Goal: Task Accomplishment & Management: Manage account settings

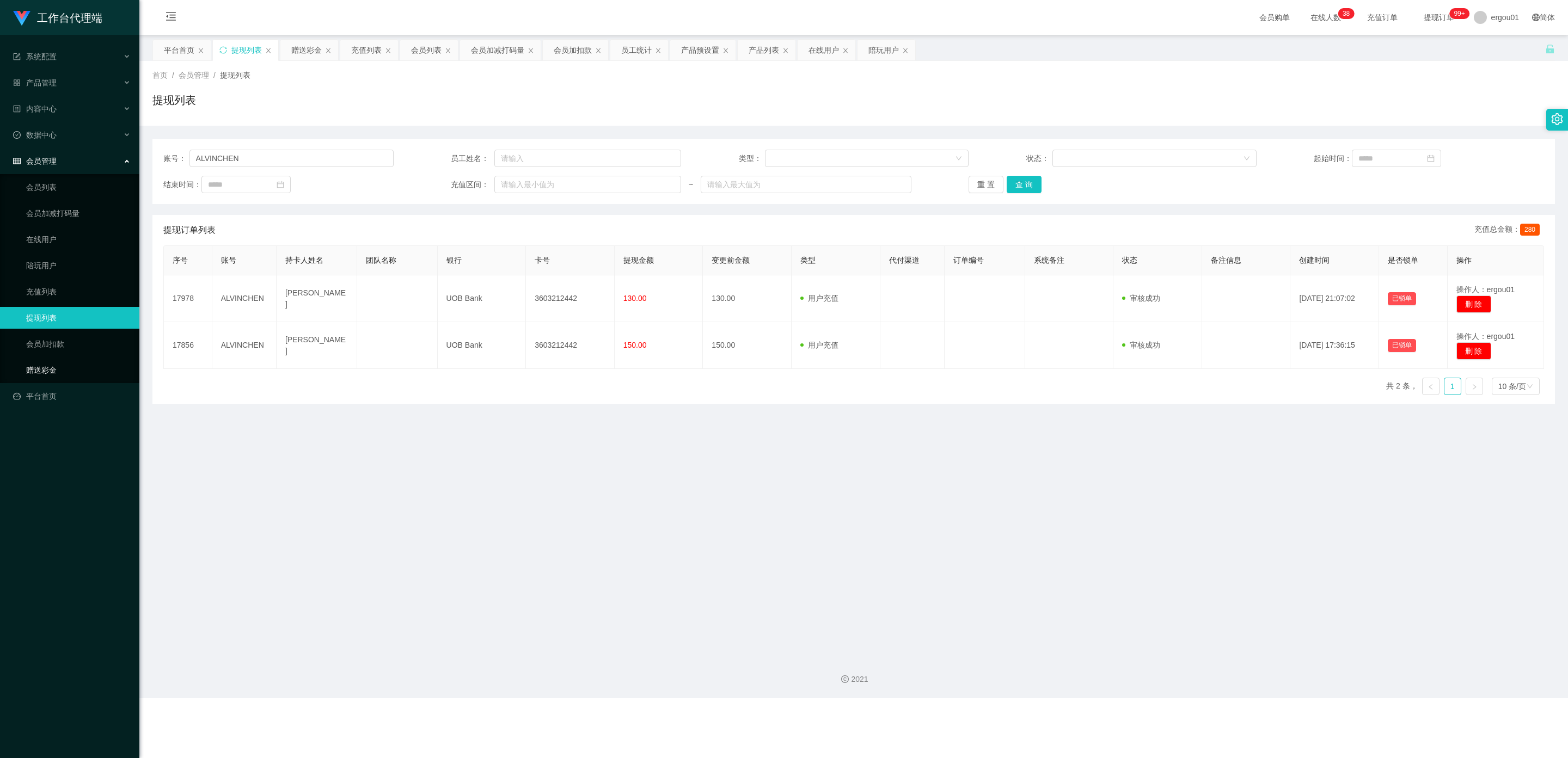
click at [36, 359] on link "赠送彩金" at bounding box center [79, 370] width 104 height 22
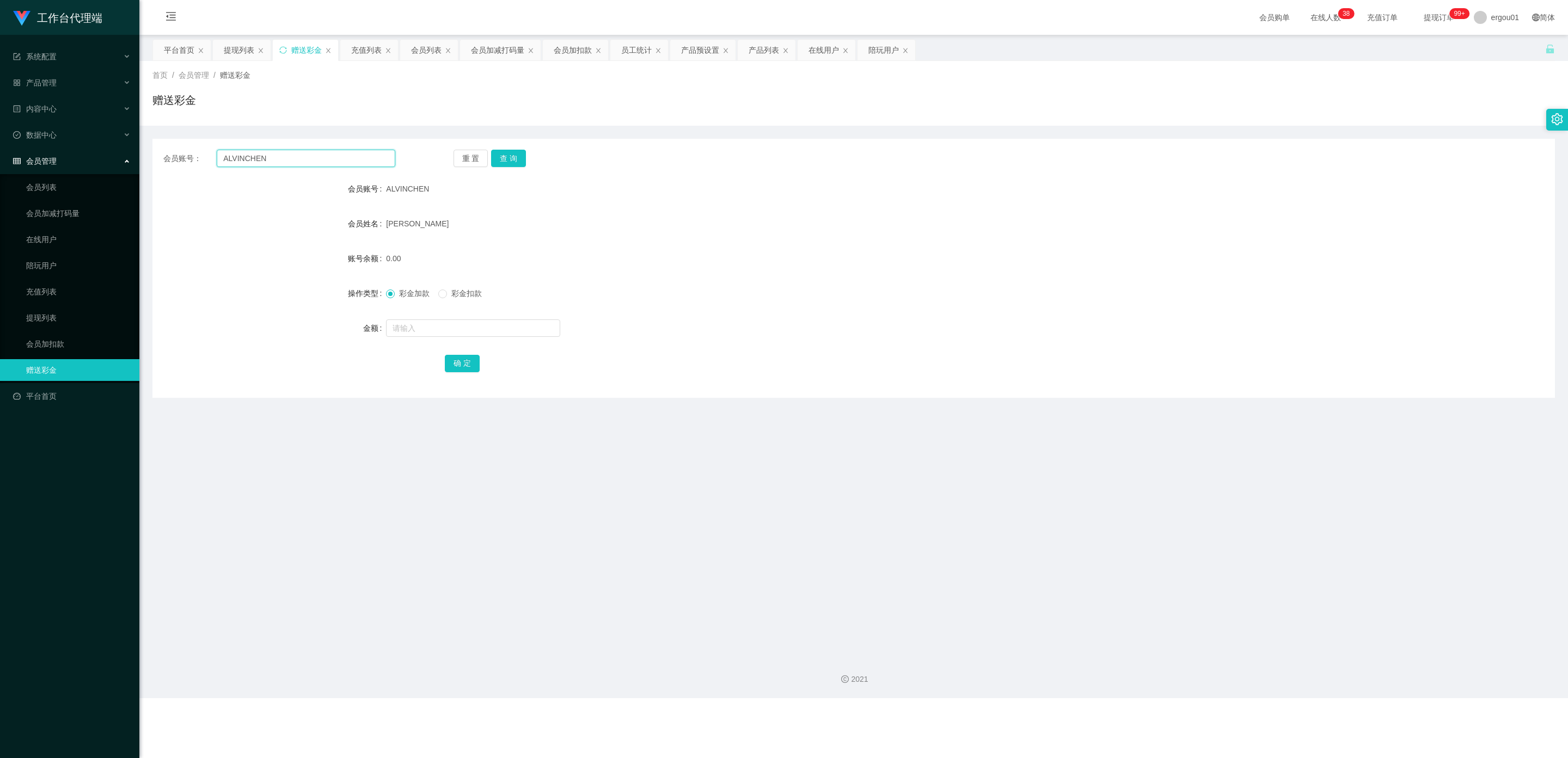
drag, startPoint x: 327, startPoint y: 160, endPoint x: 250, endPoint y: 167, distance: 77.3
click at [2, 152] on section "工作台代理端 系统配置 产品管理 产品列表 产品预设置 开奖记录 注单管理 即时注单 内容中心 数据中心 会员管理 会员列表 会员加减打码量 在线用户 陪玩用…" at bounding box center [784, 349] width 1568 height 699
paste input "emon1345625"
type input "emon1345625"
click at [514, 152] on button "查 询" at bounding box center [508, 159] width 34 height 18
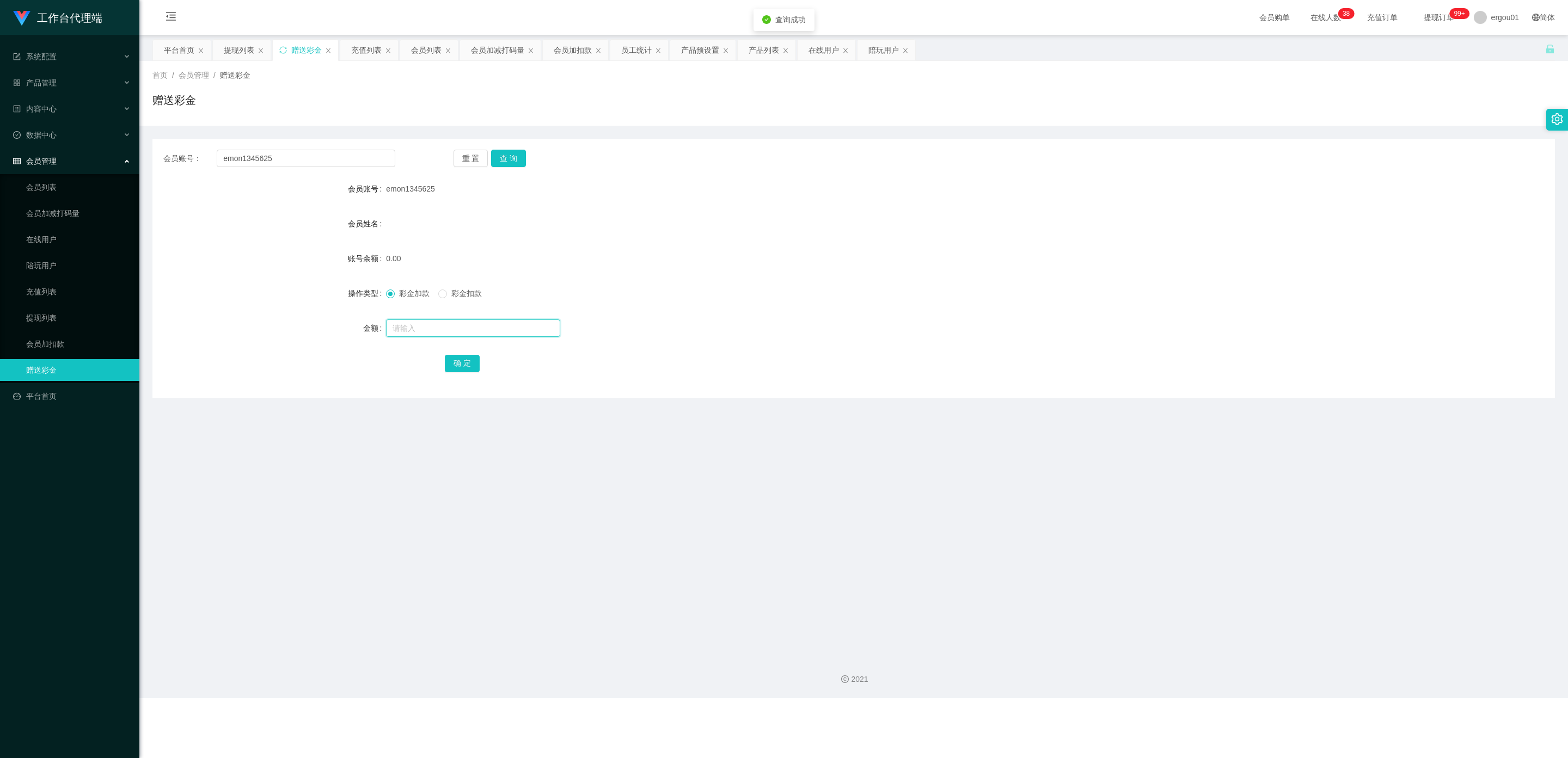
click at [415, 325] on input "text" at bounding box center [472, 328] width 174 height 18
type input "100"
click at [471, 356] on button "确 定" at bounding box center [462, 364] width 34 height 18
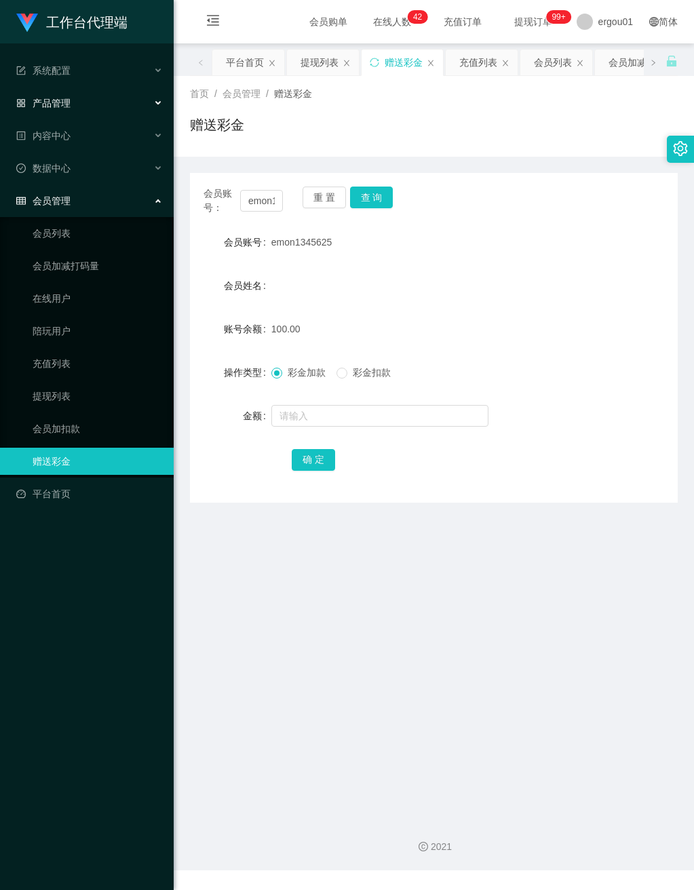
click at [81, 98] on div "产品管理" at bounding box center [87, 103] width 174 height 27
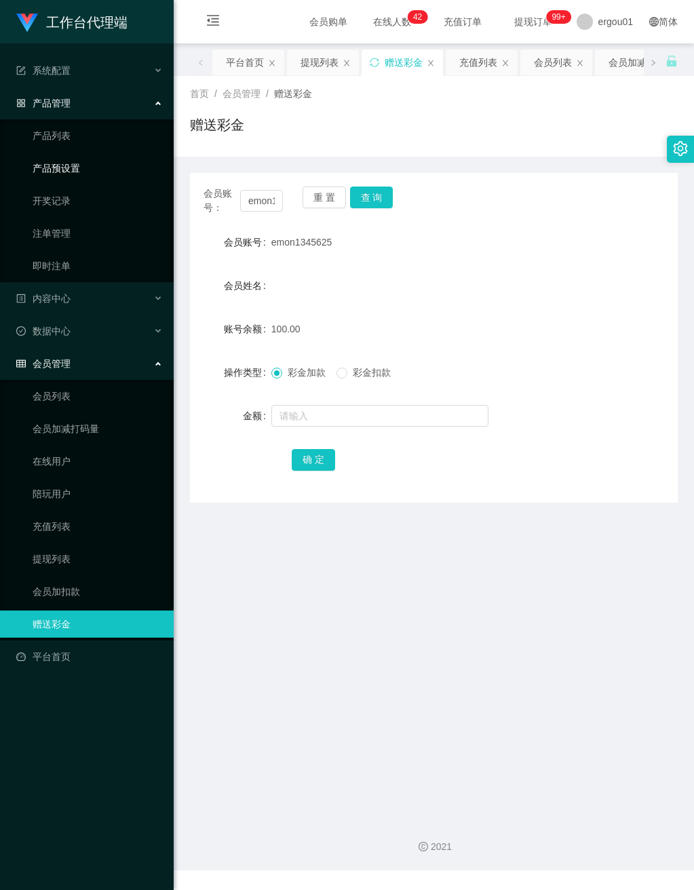
click at [102, 162] on link "产品预设置" at bounding box center [98, 168] width 130 height 27
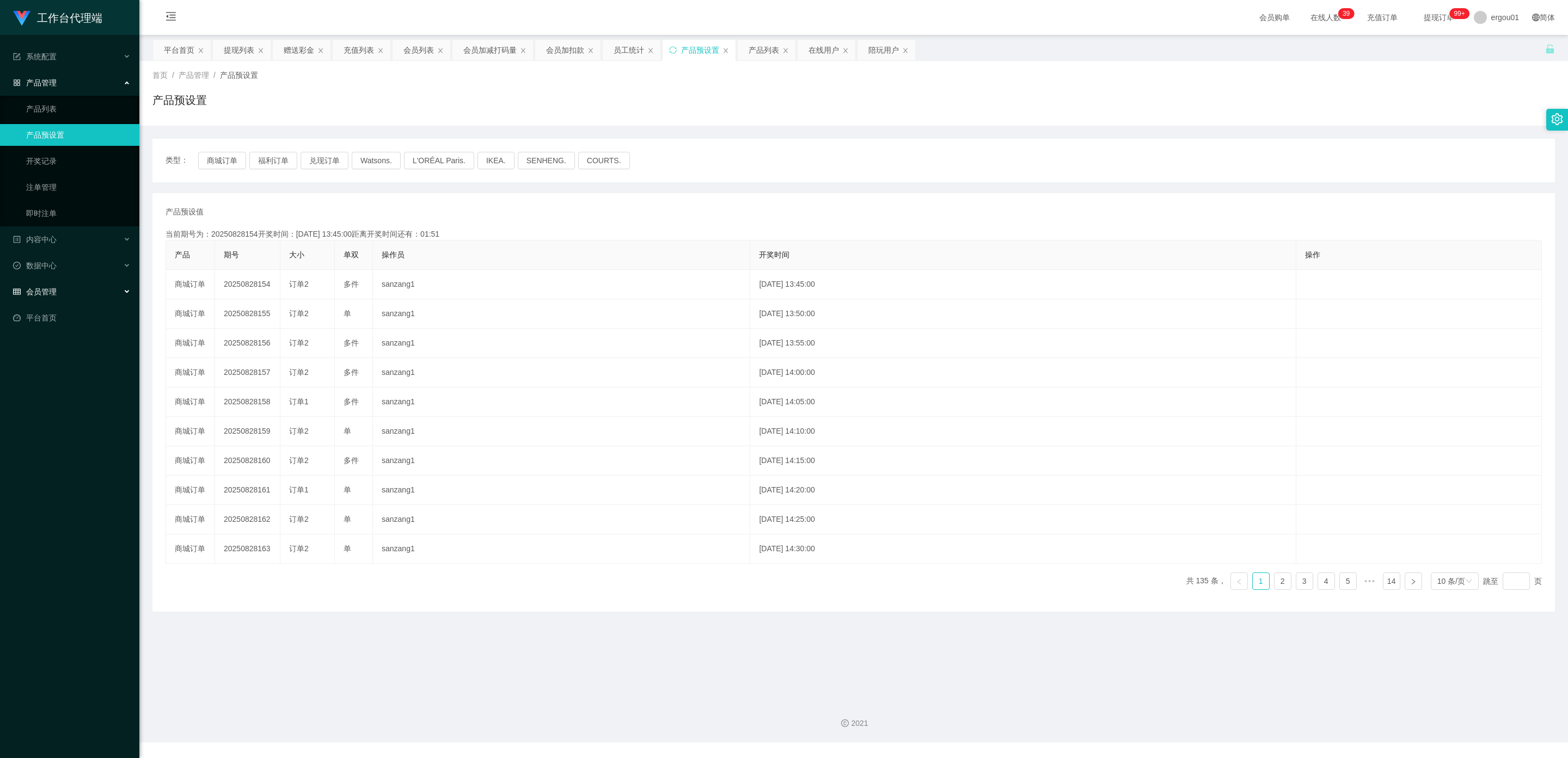
click at [45, 289] on span "会员管理" at bounding box center [34, 291] width 43 height 9
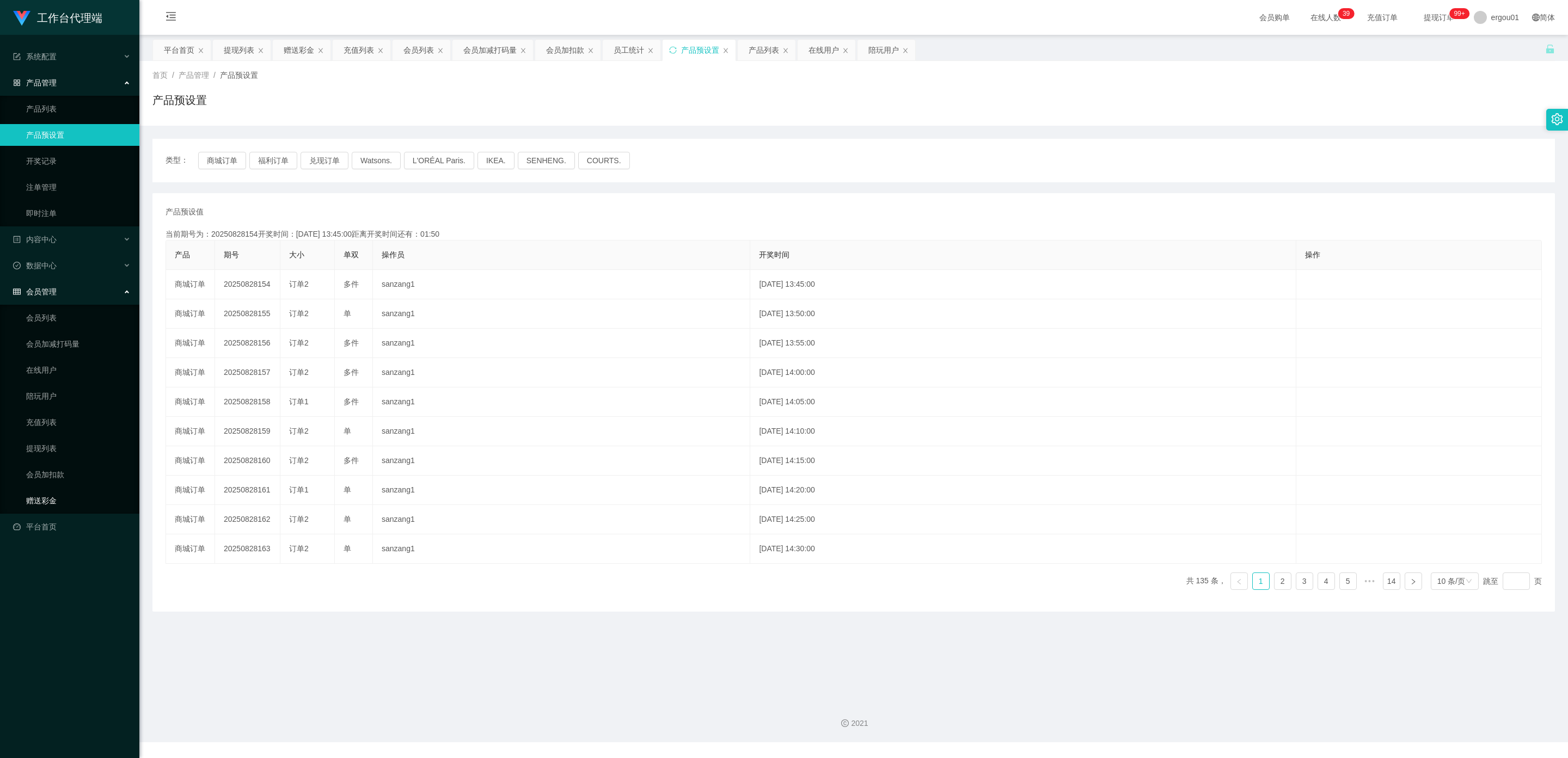
click at [41, 492] on link "赠送彩金" at bounding box center [79, 501] width 104 height 22
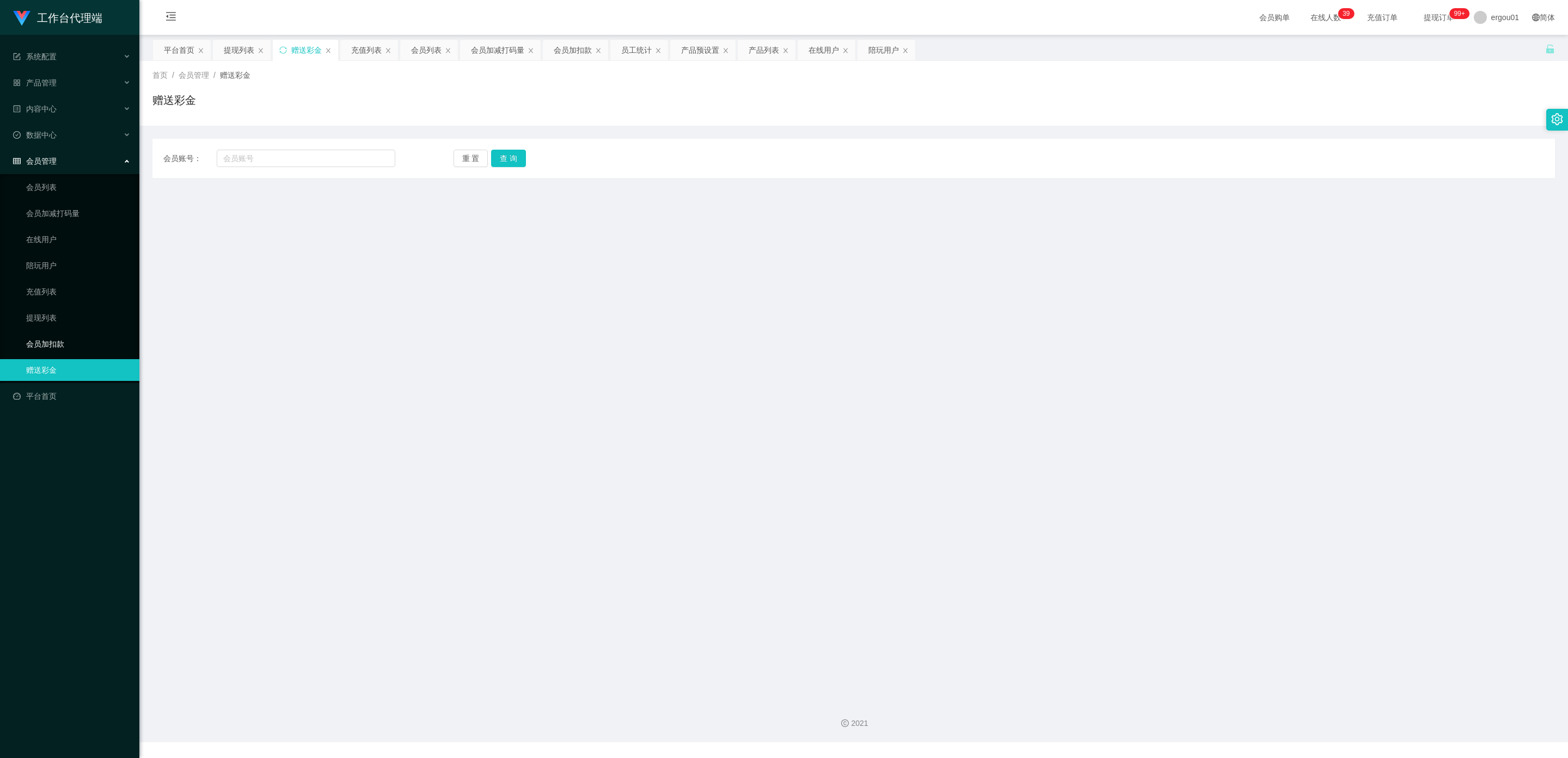
click at [53, 338] on link "会员加扣款" at bounding box center [79, 343] width 104 height 22
click at [253, 159] on input "text" at bounding box center [306, 159] width 179 height 18
paste input "OK，这是帮工作台做数据，引流用的，请耐心等待3分钟，工作台审核"
type input "O"
drag, startPoint x: 255, startPoint y: 156, endPoint x: 355, endPoint y: 181, distance: 103.1
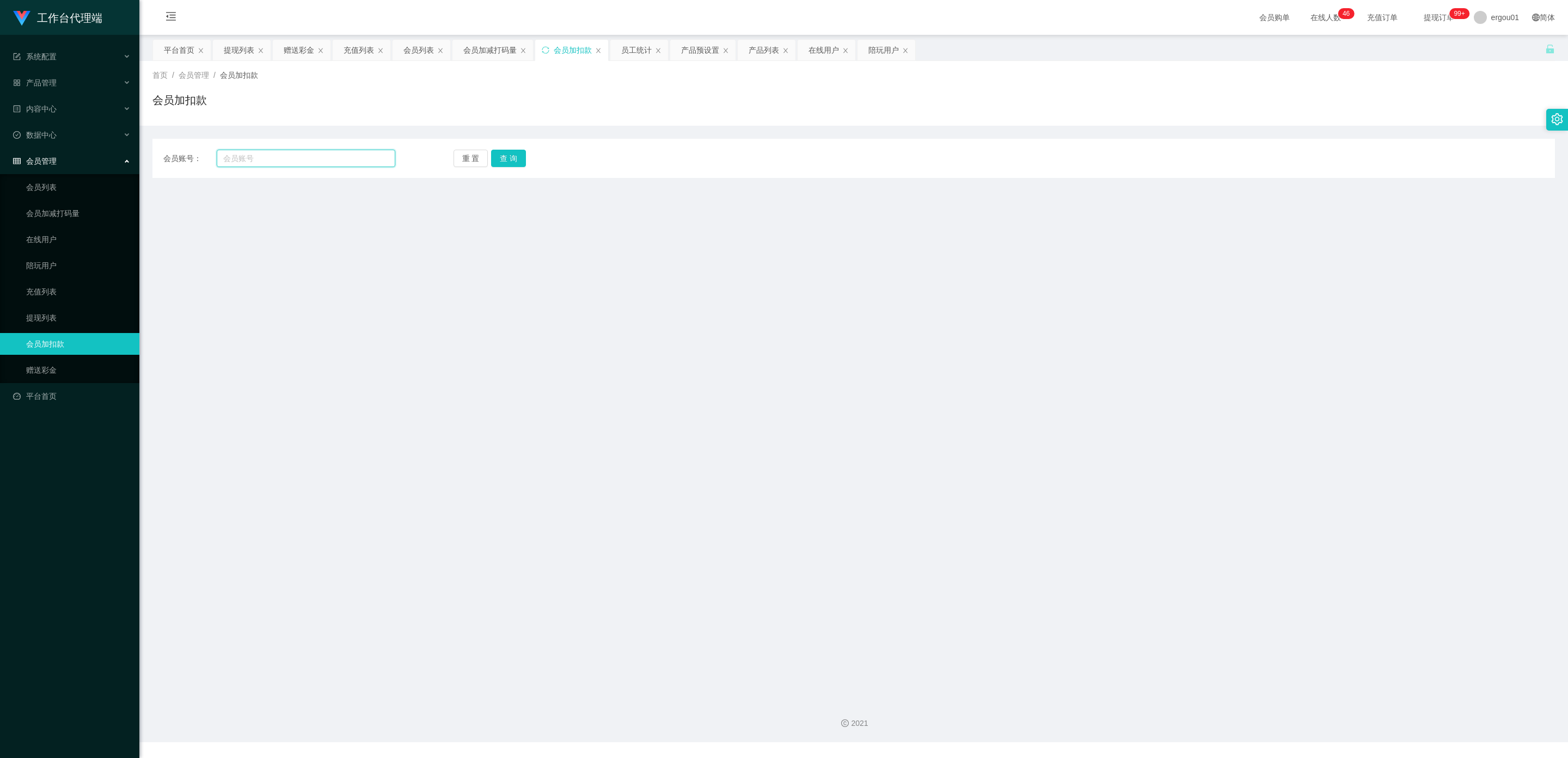
click at [255, 157] on input "text" at bounding box center [306, 159] width 179 height 18
paste input "emon1345625"
type input "emon1345625"
click at [516, 154] on button "查 询" at bounding box center [508, 159] width 34 height 18
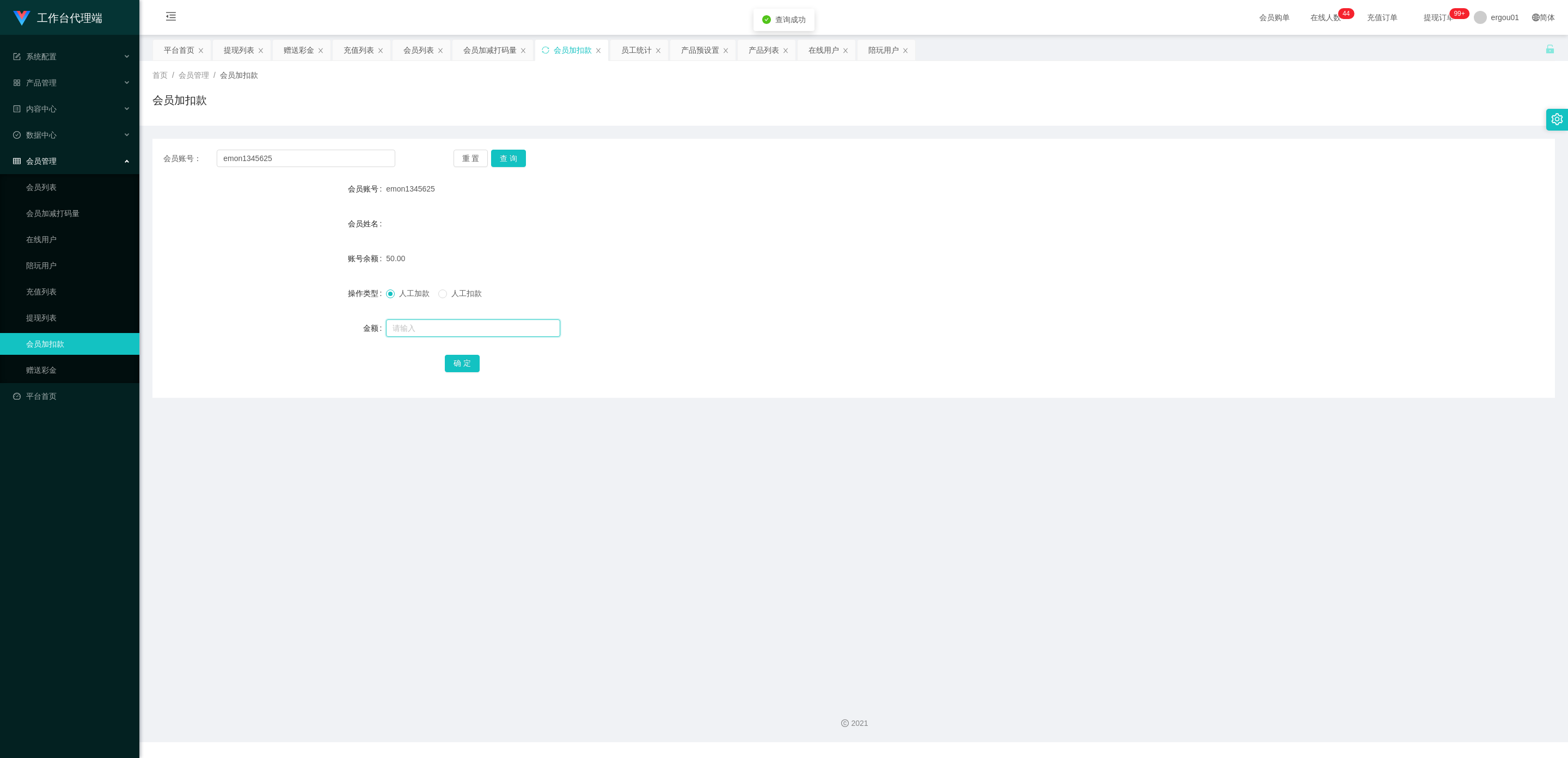
click at [419, 326] on input "text" at bounding box center [472, 328] width 174 height 18
type input "100"
click at [458, 359] on button "确 定" at bounding box center [462, 364] width 34 height 18
click at [512, 155] on button "查 询" at bounding box center [508, 159] width 34 height 18
click at [34, 314] on link "提现列表" at bounding box center [79, 318] width 104 height 22
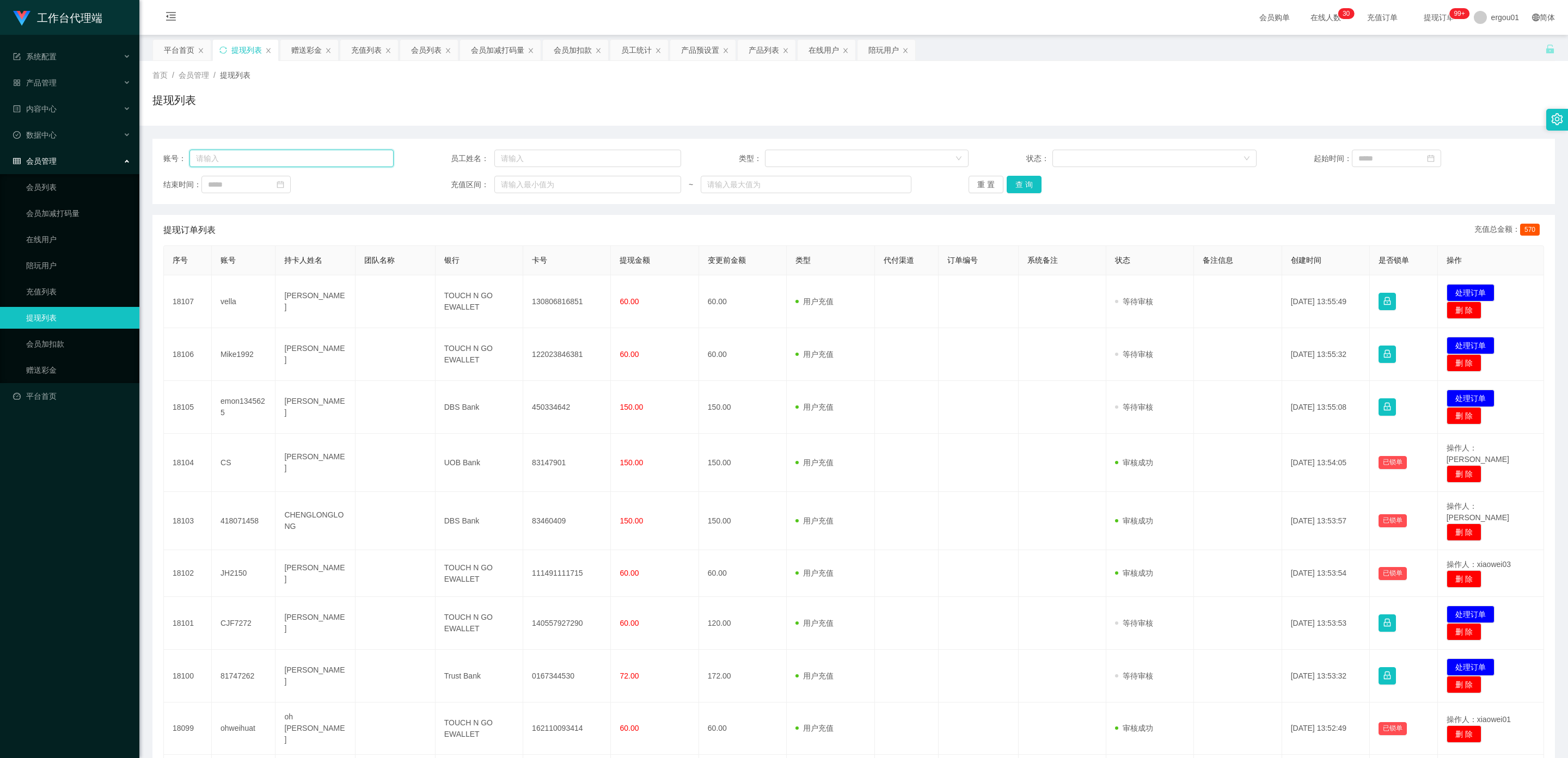
click at [266, 159] on input "text" at bounding box center [291, 159] width 205 height 18
paste input "emon1345625"
type input "emon1345625"
drag, startPoint x: 1024, startPoint y: 183, endPoint x: 1007, endPoint y: 189, distance: 18.0
click at [1024, 183] on button "查 询" at bounding box center [1023, 184] width 34 height 18
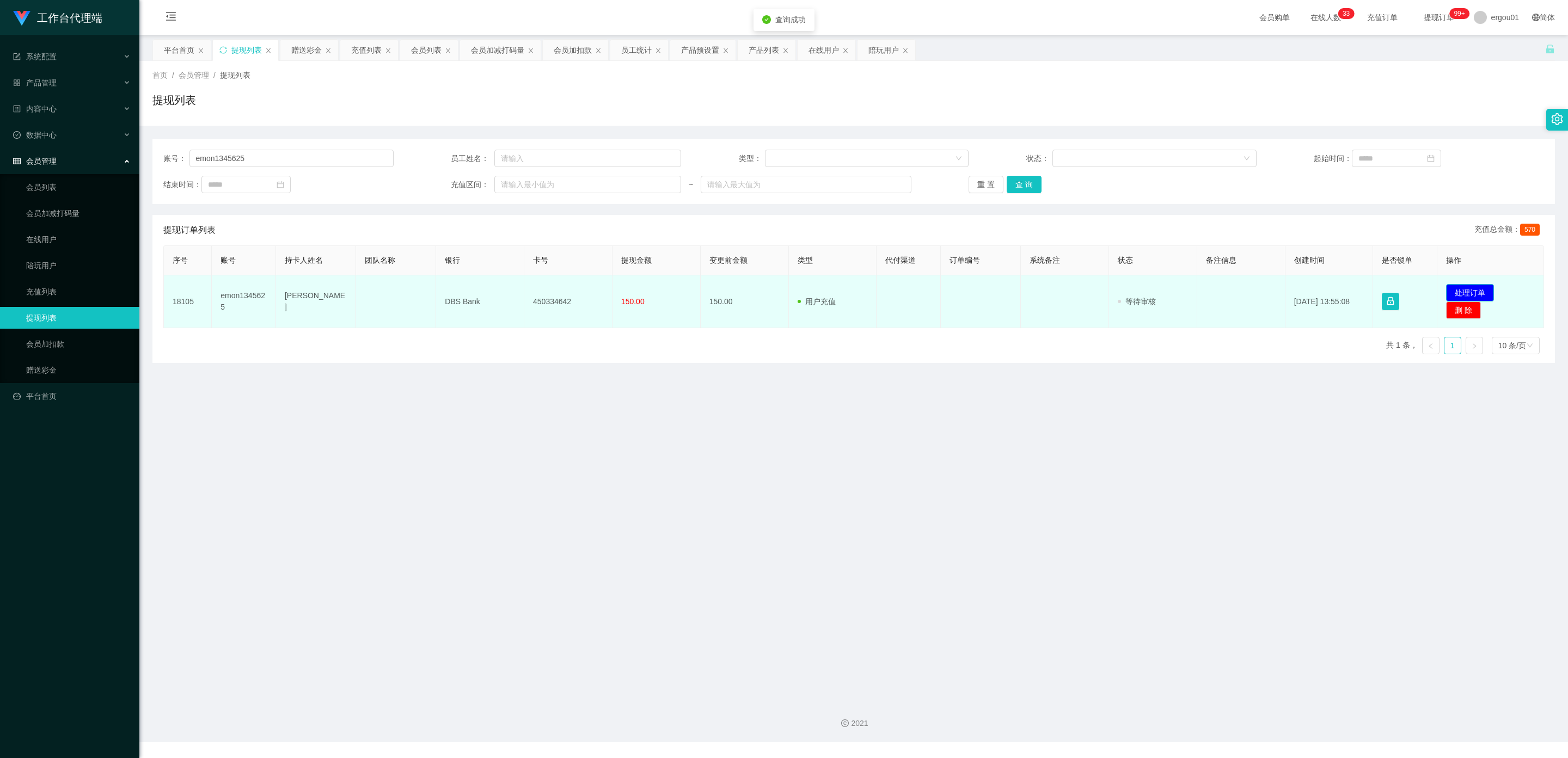
click at [1453, 289] on button "处理订单" at bounding box center [1470, 293] width 48 height 18
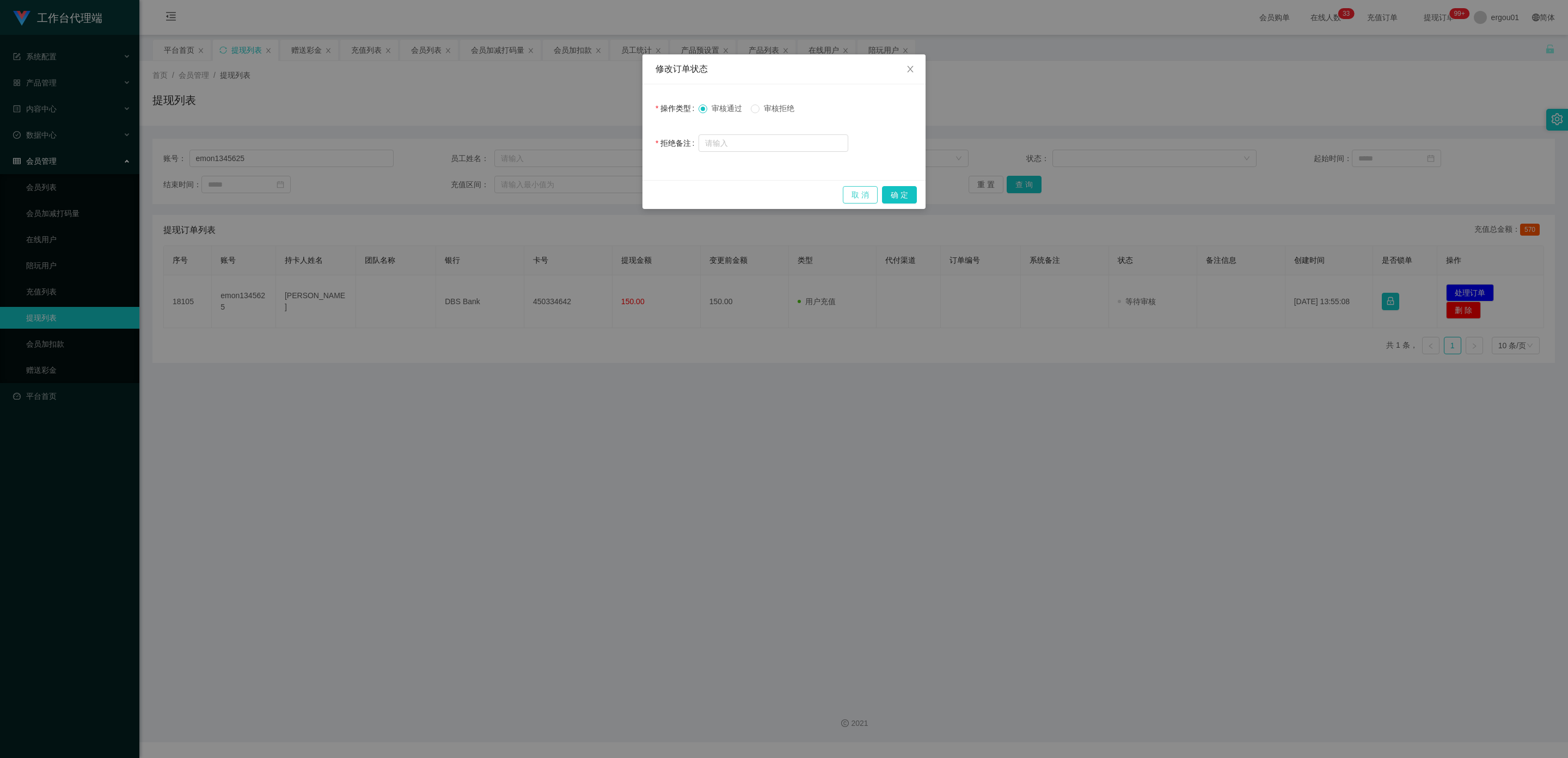
click at [869, 194] on button "取 消" at bounding box center [860, 195] width 34 height 18
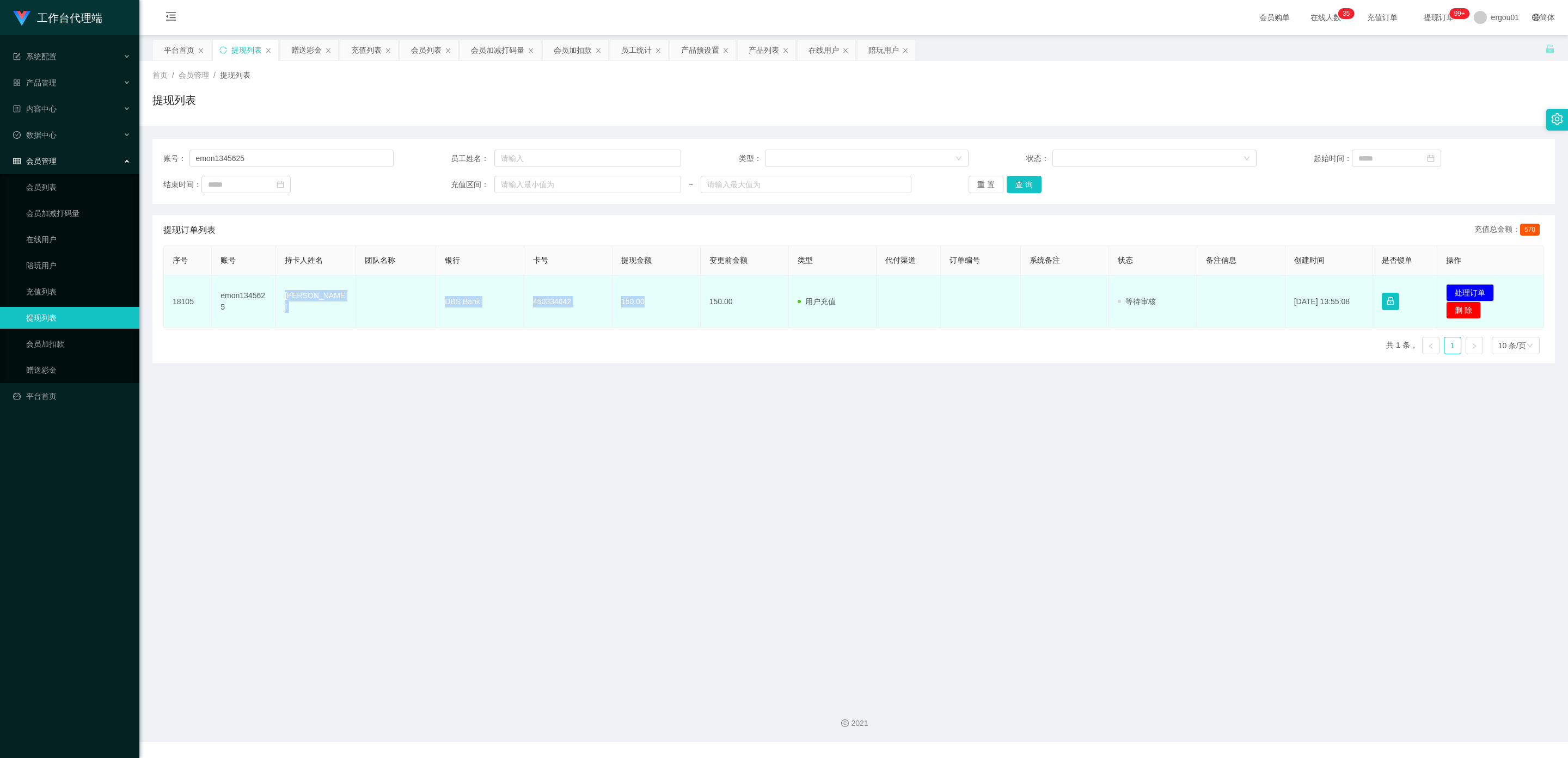
drag, startPoint x: 670, startPoint y: 307, endPoint x: 282, endPoint y: 299, distance: 388.1
click at [282, 299] on tr "18105 emon1345625 Khan Emon DBS Bank 450334642 150.00 150.00 用户充值 人工扣款 审核驳回 审核成…" at bounding box center [853, 302] width 1380 height 53
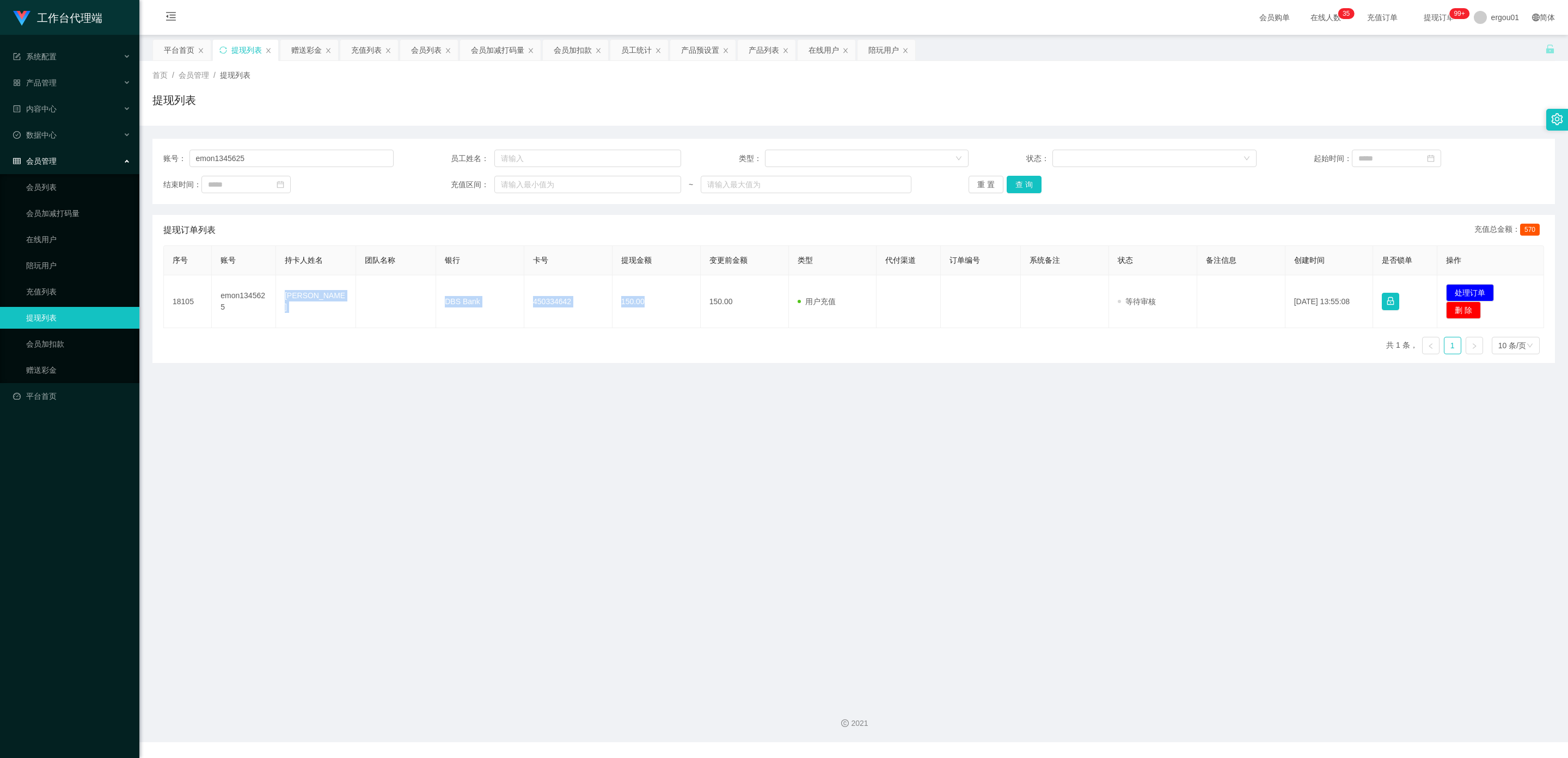
copy tr "Khan Emon DBS Bank 450334642 150.00"
click at [1472, 290] on button "处理订单" at bounding box center [1470, 293] width 48 height 18
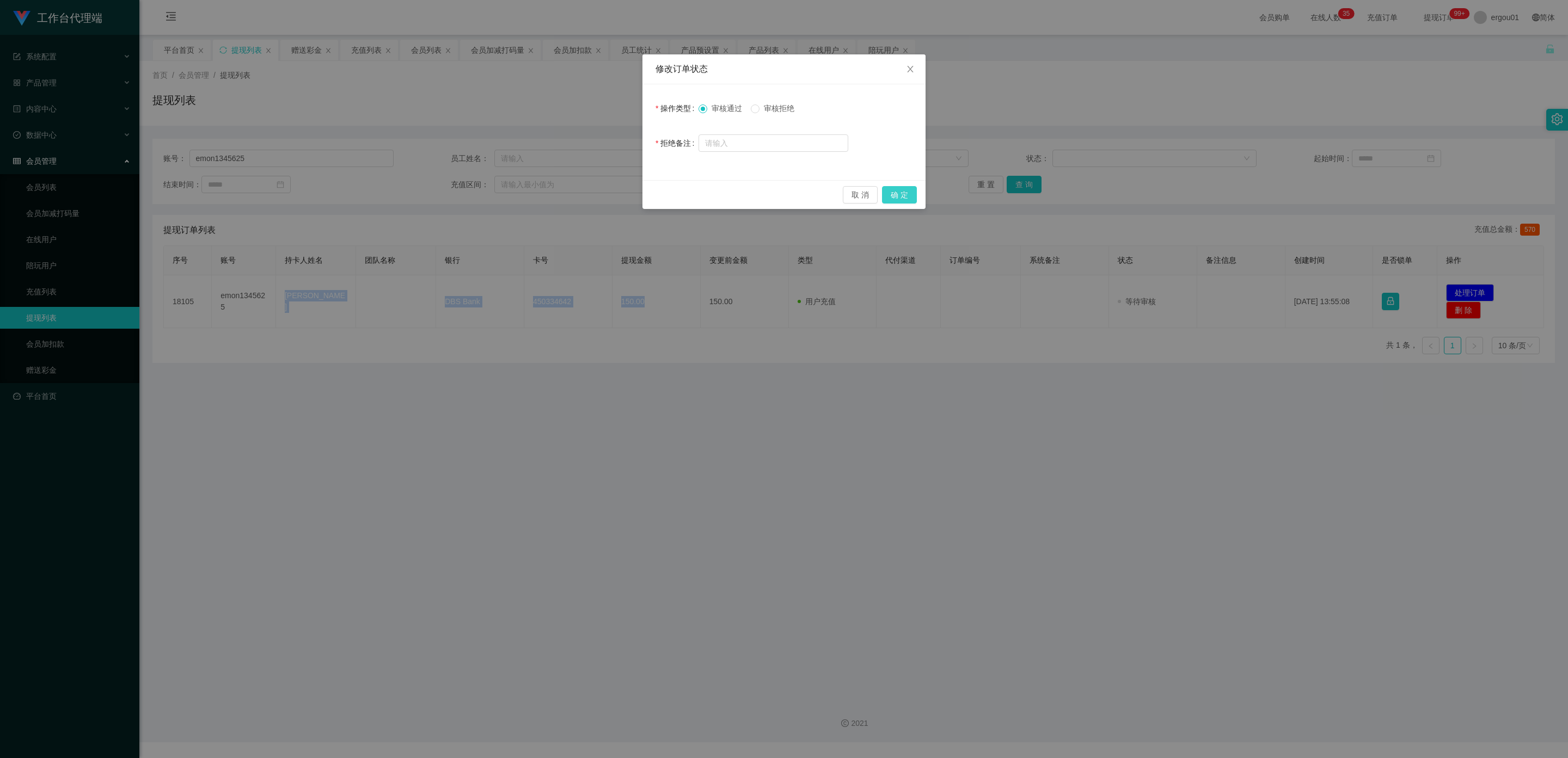
click at [910, 197] on button "确 定" at bounding box center [899, 195] width 34 height 18
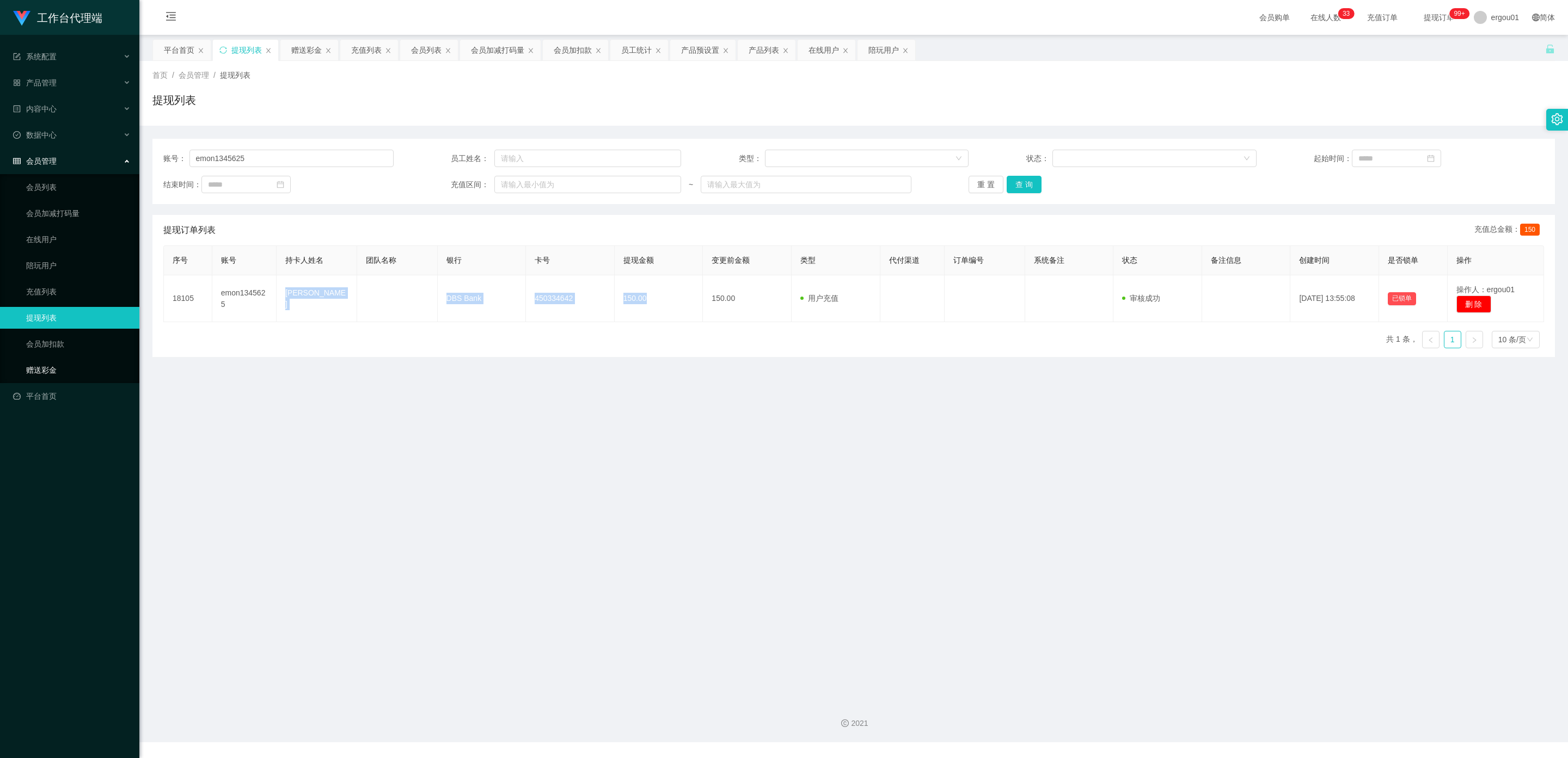
click at [40, 359] on link "赠送彩金" at bounding box center [79, 370] width 104 height 22
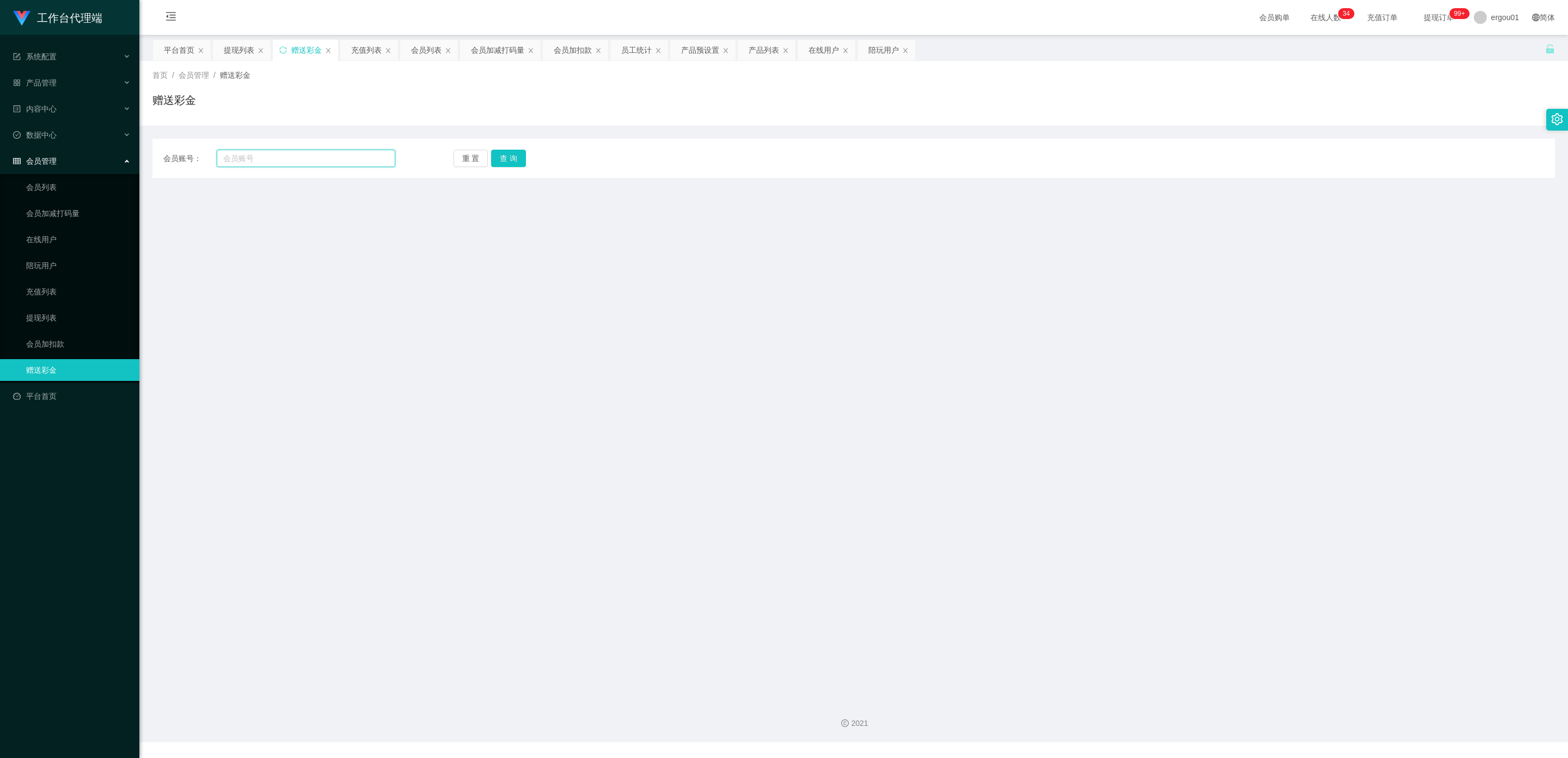
click at [265, 159] on input "text" at bounding box center [306, 159] width 179 height 18
type input "5666"
click at [515, 151] on button "查 询" at bounding box center [508, 159] width 34 height 18
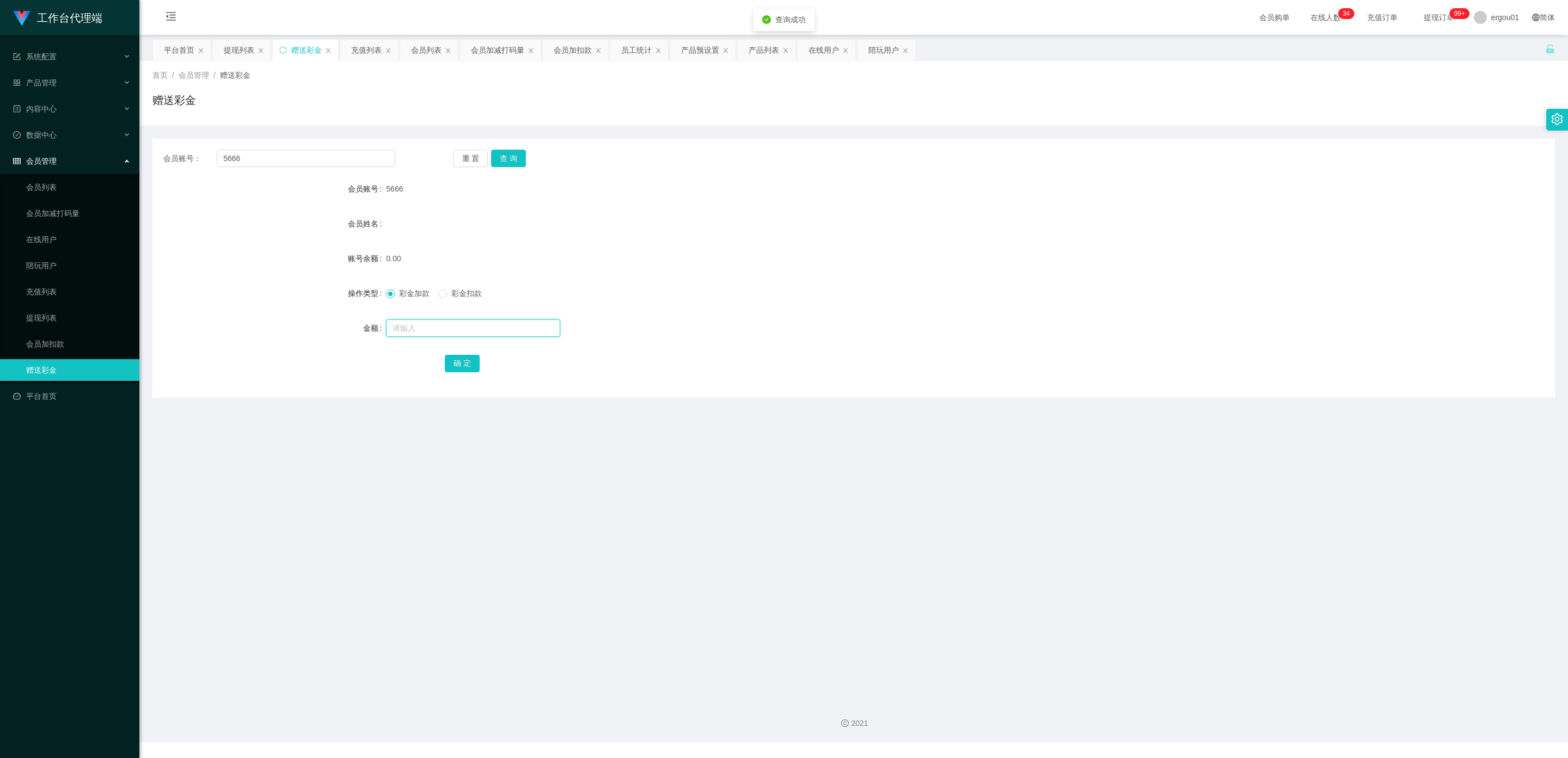
click at [407, 328] on input "text" at bounding box center [472, 328] width 174 height 18
type input "100"
click at [456, 356] on button "确 定" at bounding box center [462, 364] width 34 height 18
drag, startPoint x: 66, startPoint y: 74, endPoint x: 65, endPoint y: 80, distance: 6.1
click at [65, 74] on div "产品管理" at bounding box center [70, 83] width 140 height 22
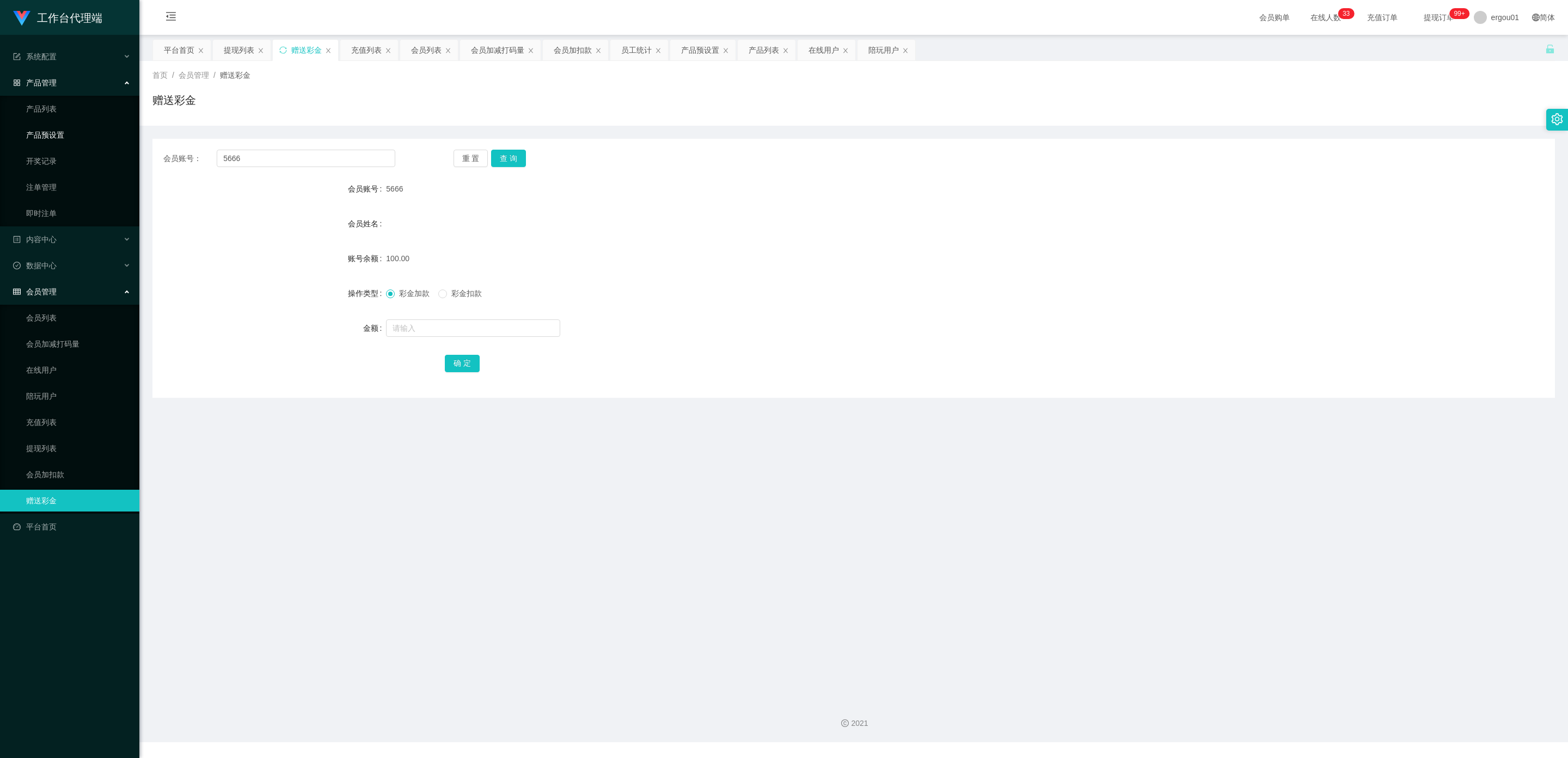
click at [94, 126] on link "产品预设置" at bounding box center [79, 135] width 104 height 22
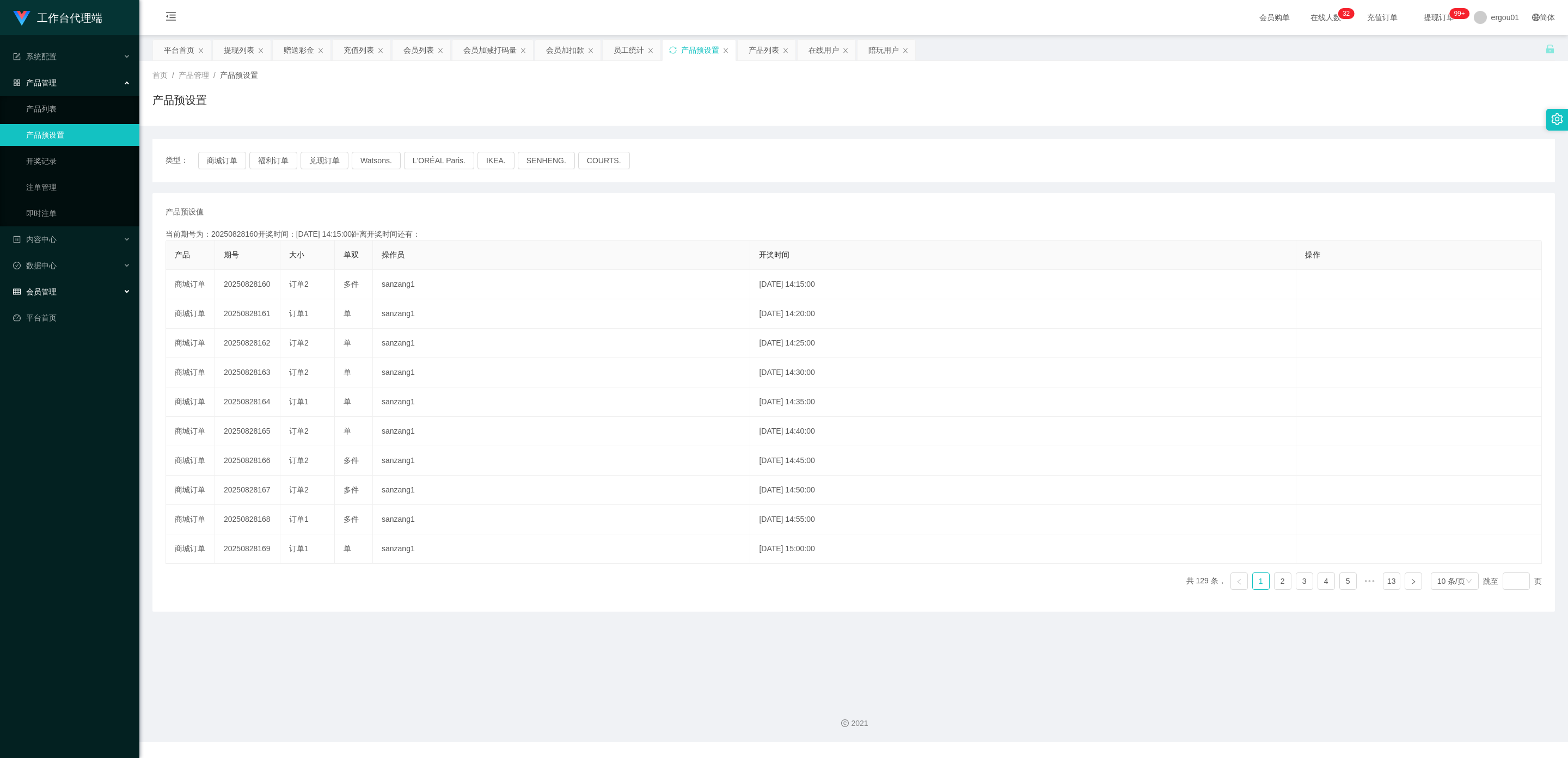
click at [45, 287] on span "会员管理" at bounding box center [34, 291] width 43 height 9
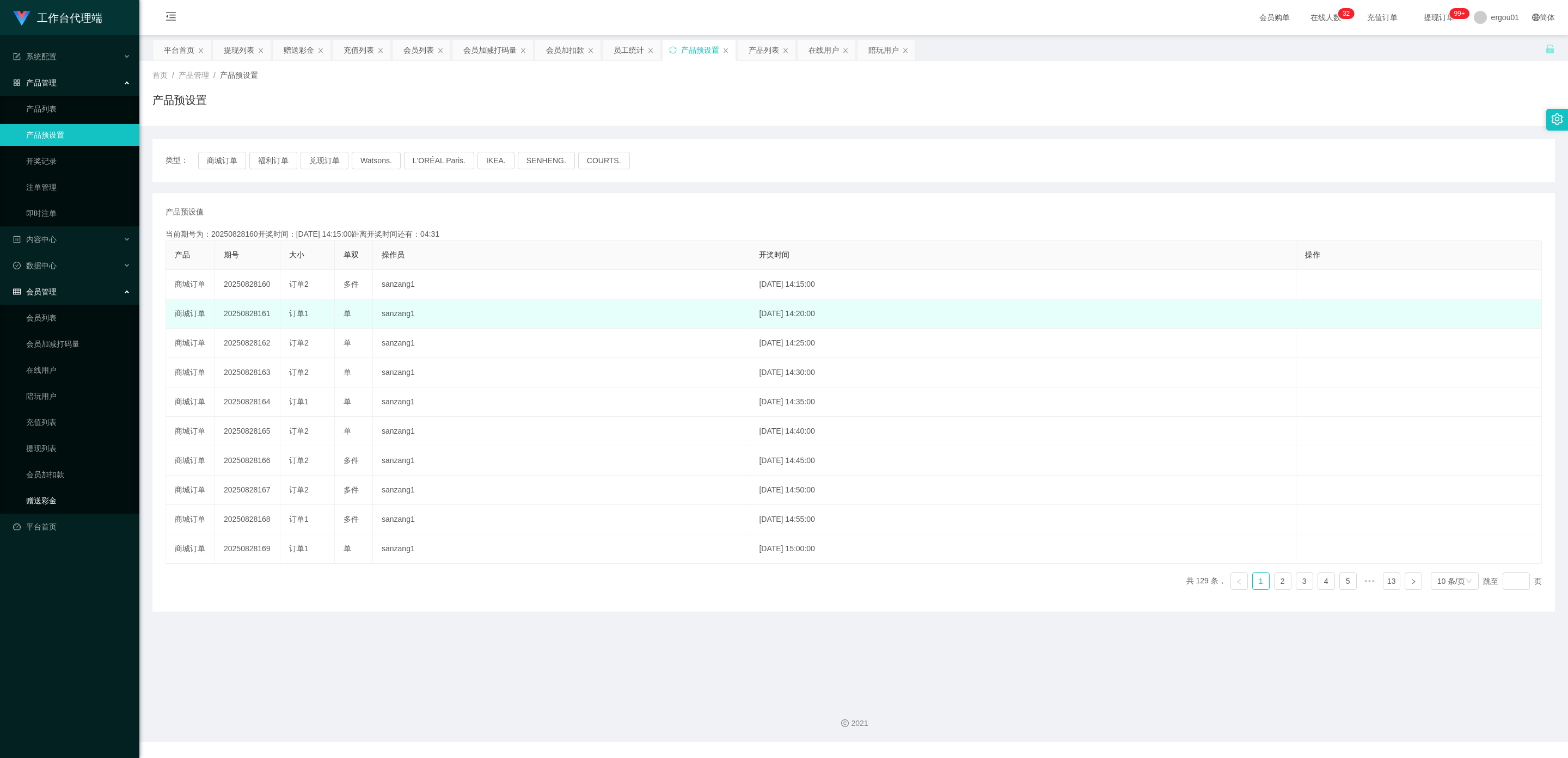
drag, startPoint x: 54, startPoint y: 482, endPoint x: 255, endPoint y: 326, distance: 254.4
click at [54, 480] on ul "会员列表 会员加减打码量 在线用户 陪玩用户 充值列表 提现列表 会员加扣款 赠送彩金" at bounding box center [70, 409] width 140 height 209
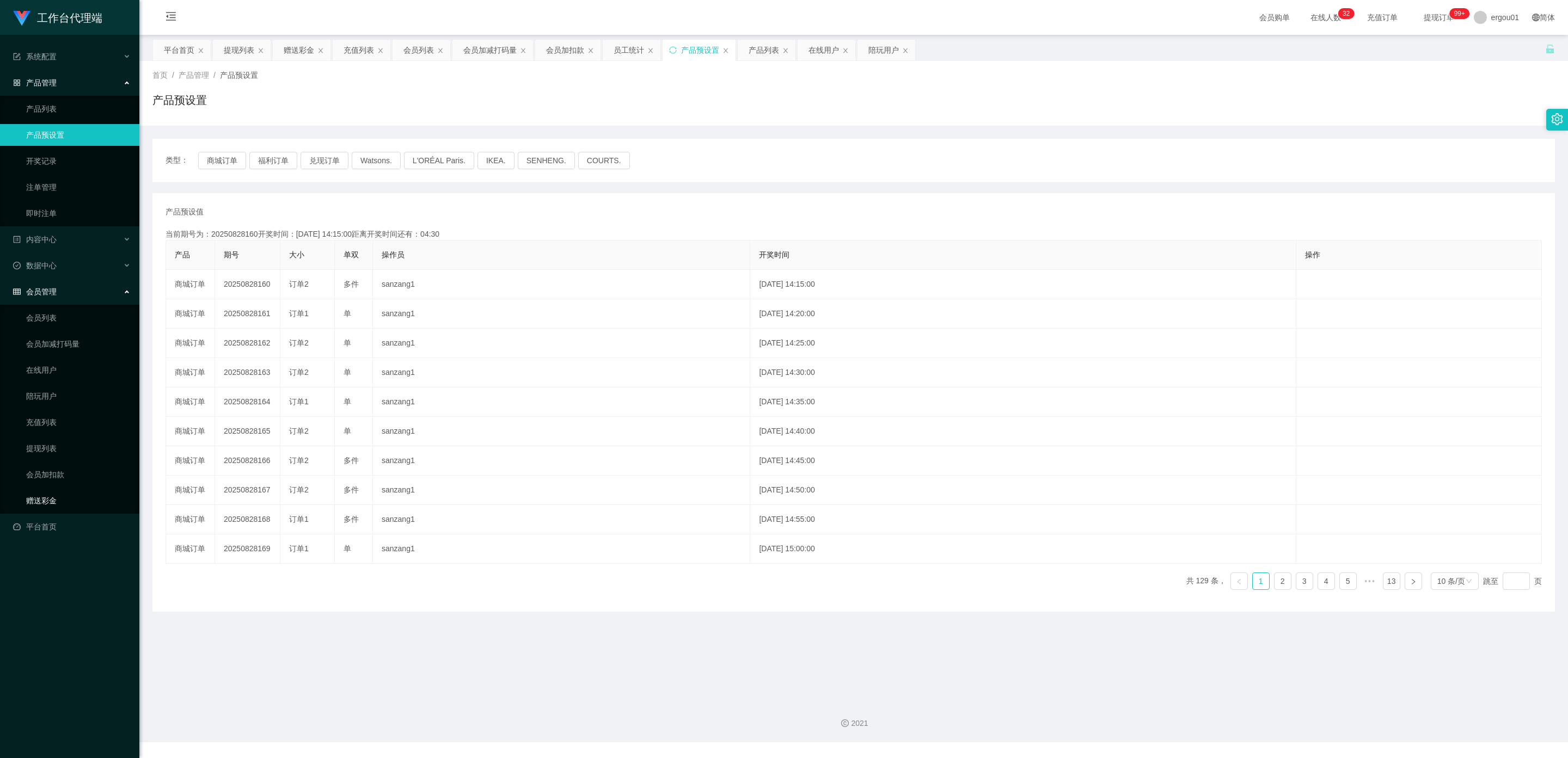
click at [46, 492] on link "赠送彩金" at bounding box center [79, 501] width 104 height 22
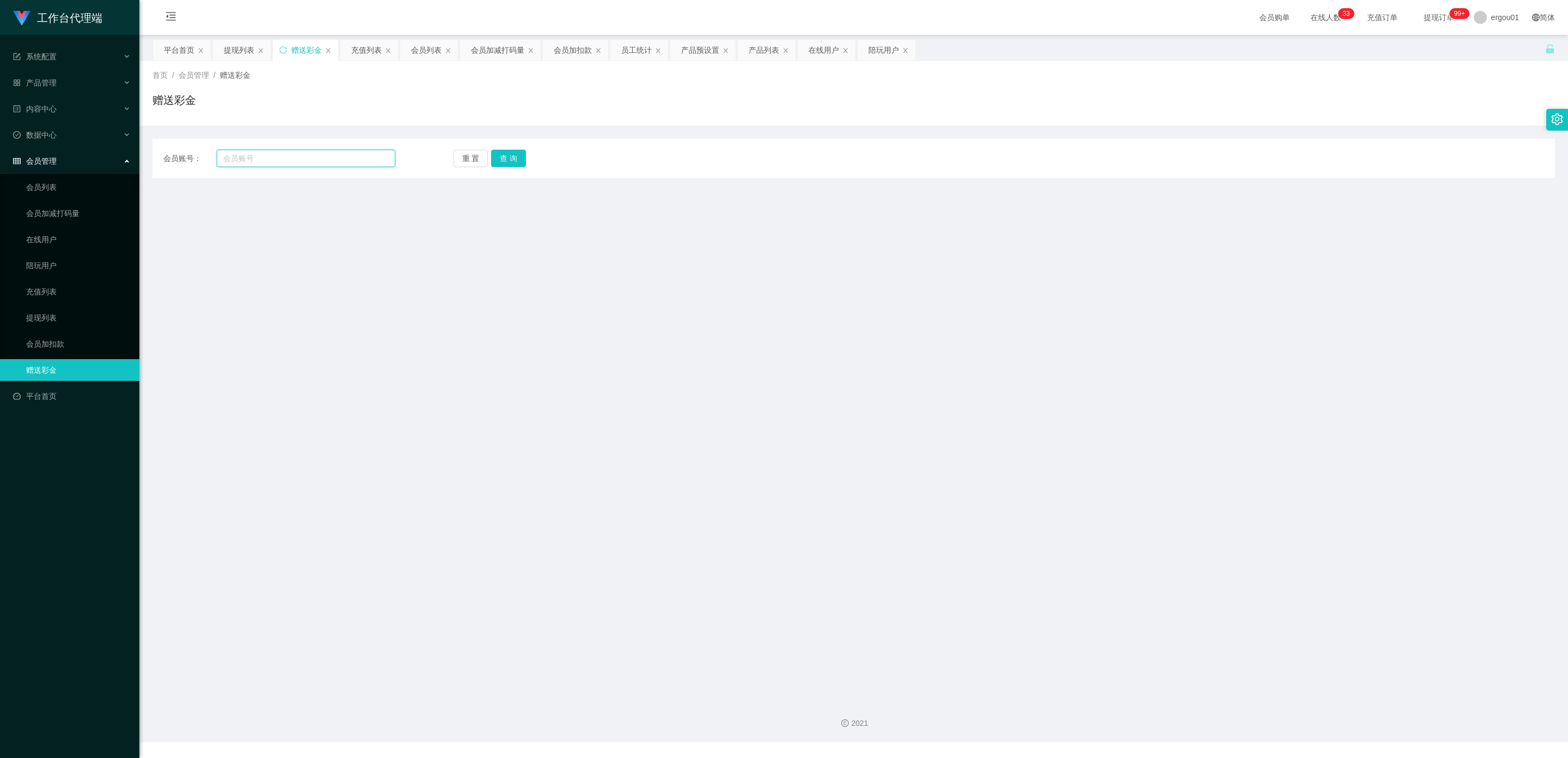
click at [286, 157] on input "text" at bounding box center [306, 159] width 179 height 18
type input "5666"
click at [499, 151] on button "查 询" at bounding box center [508, 159] width 34 height 18
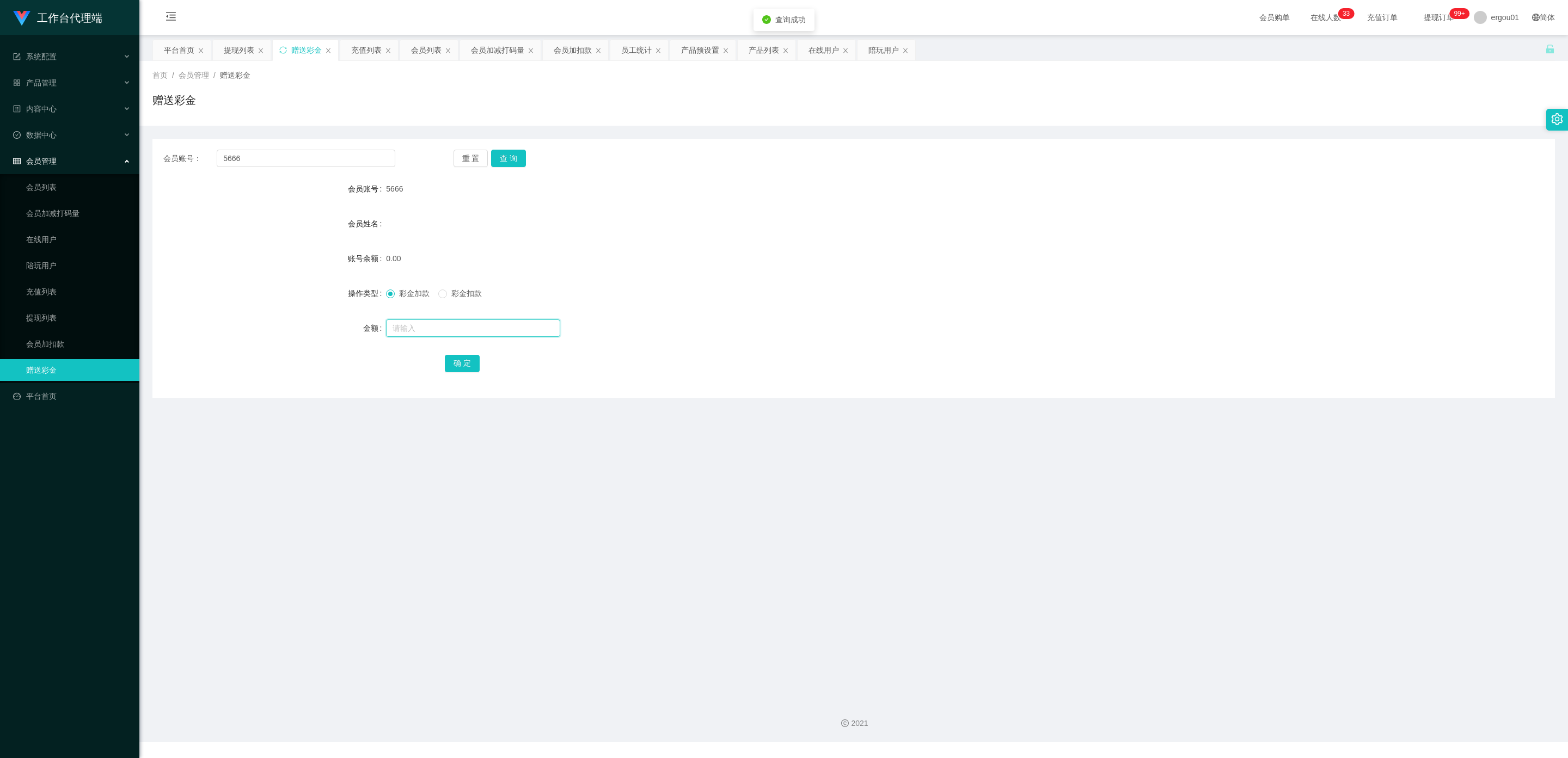
click at [443, 332] on input "text" at bounding box center [472, 328] width 174 height 18
click at [57, 176] on link "会员列表" at bounding box center [79, 187] width 104 height 22
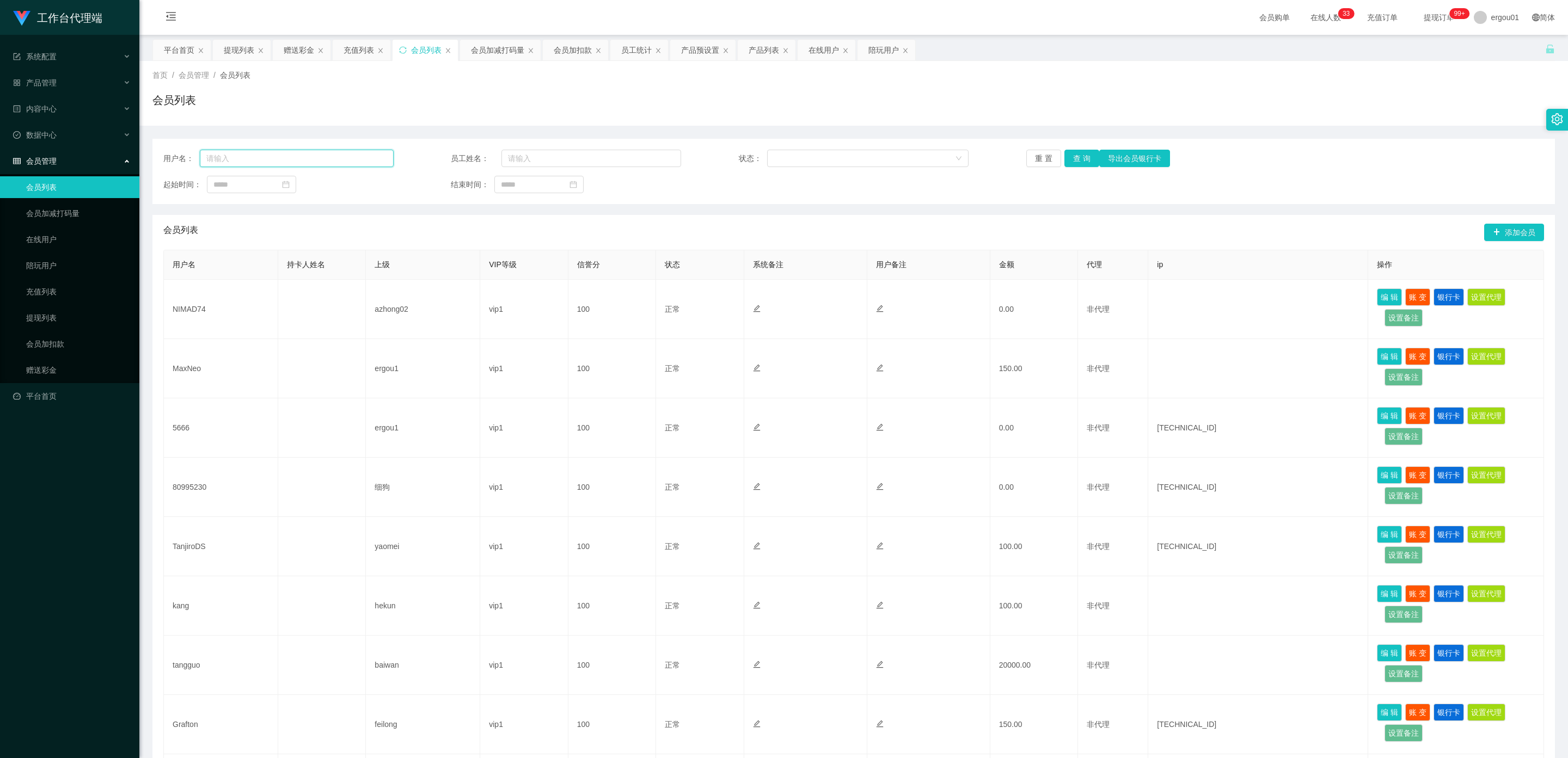
click at [294, 162] on input "text" at bounding box center [297, 159] width 194 height 18
type input "5666"
click at [1075, 159] on button "查 询" at bounding box center [1081, 159] width 34 height 18
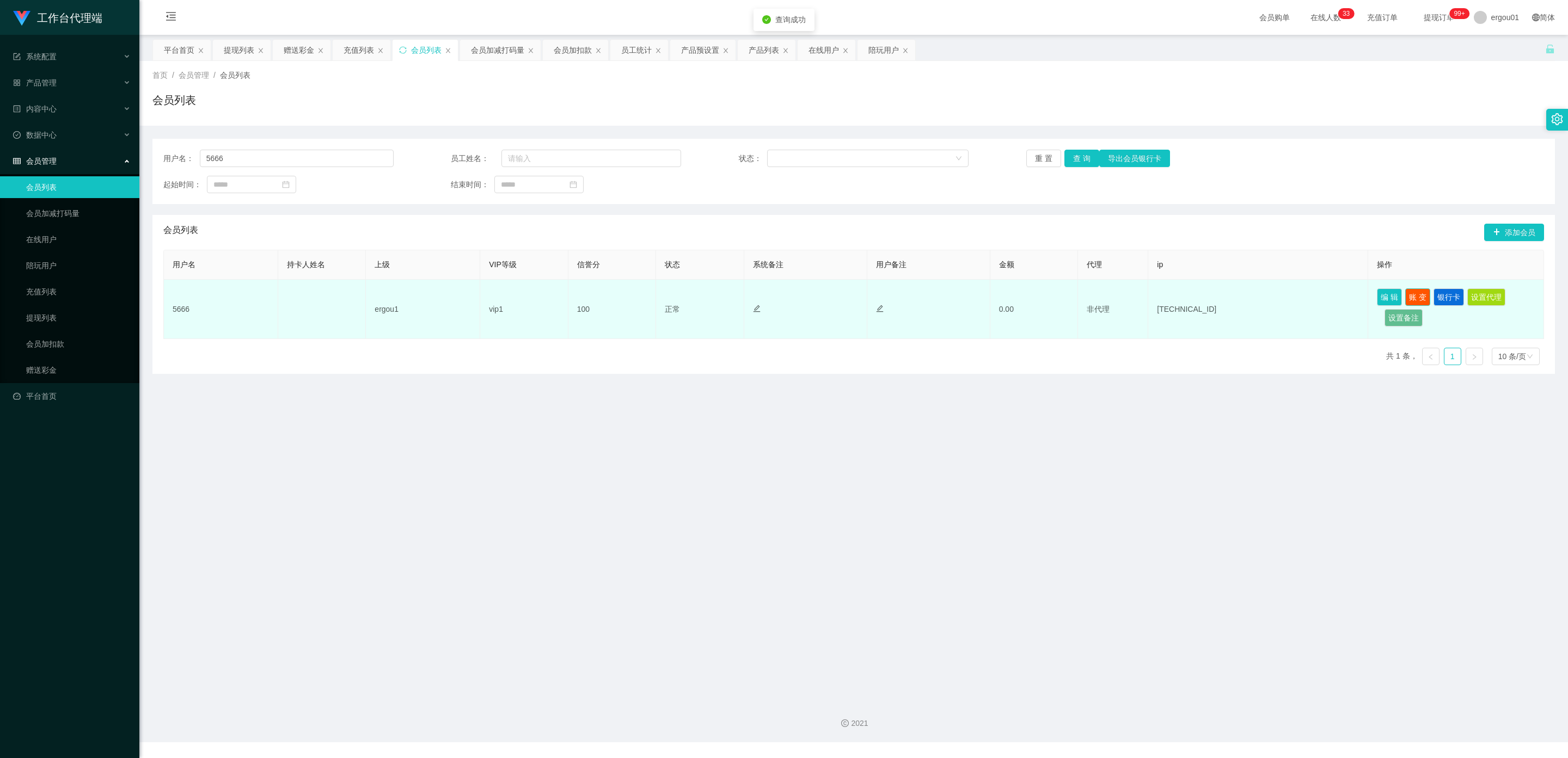
click at [1419, 296] on button "账 变" at bounding box center [1417, 298] width 25 height 18
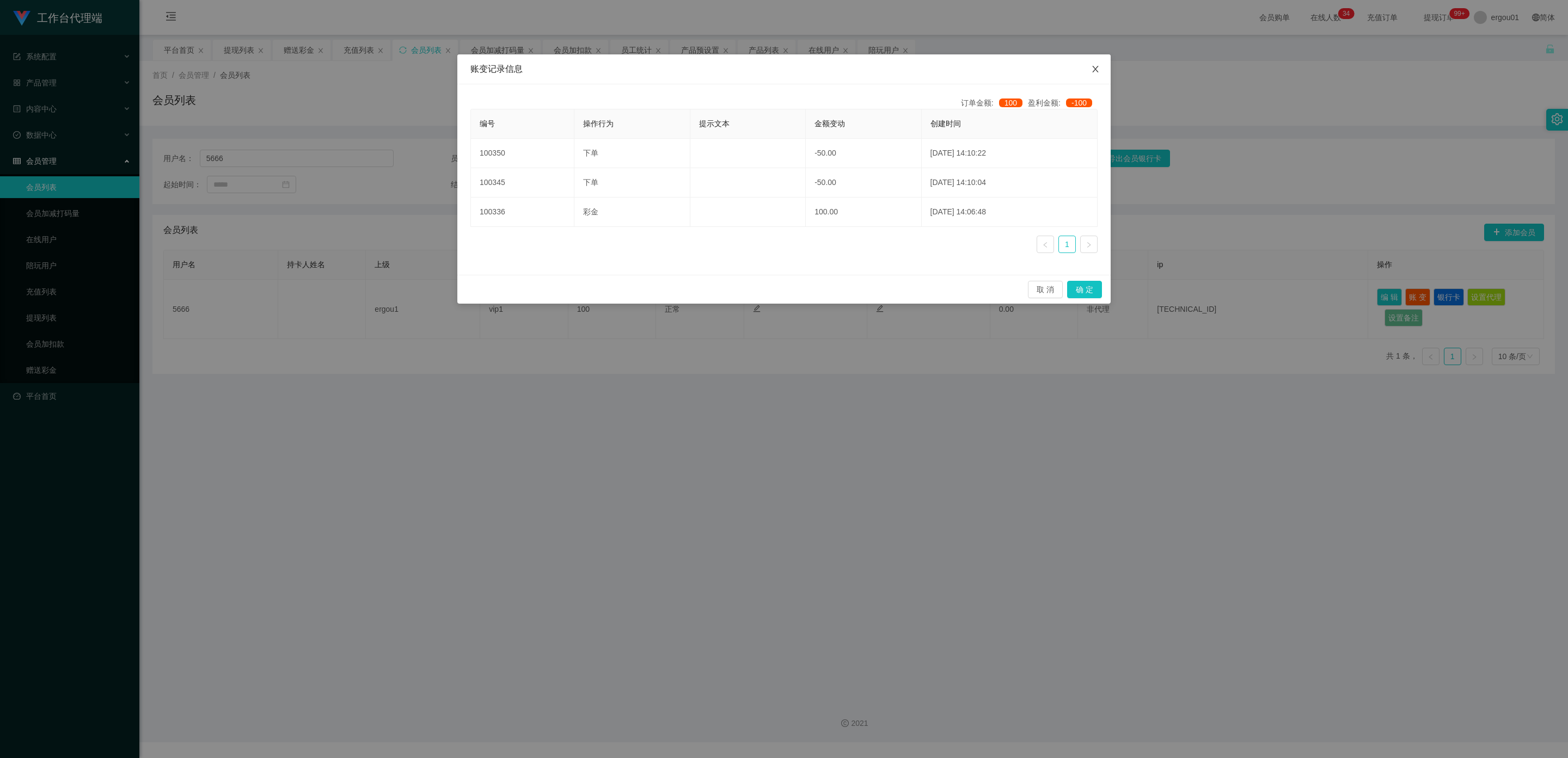
click at [1099, 66] on icon "图标: close" at bounding box center [1095, 69] width 9 height 9
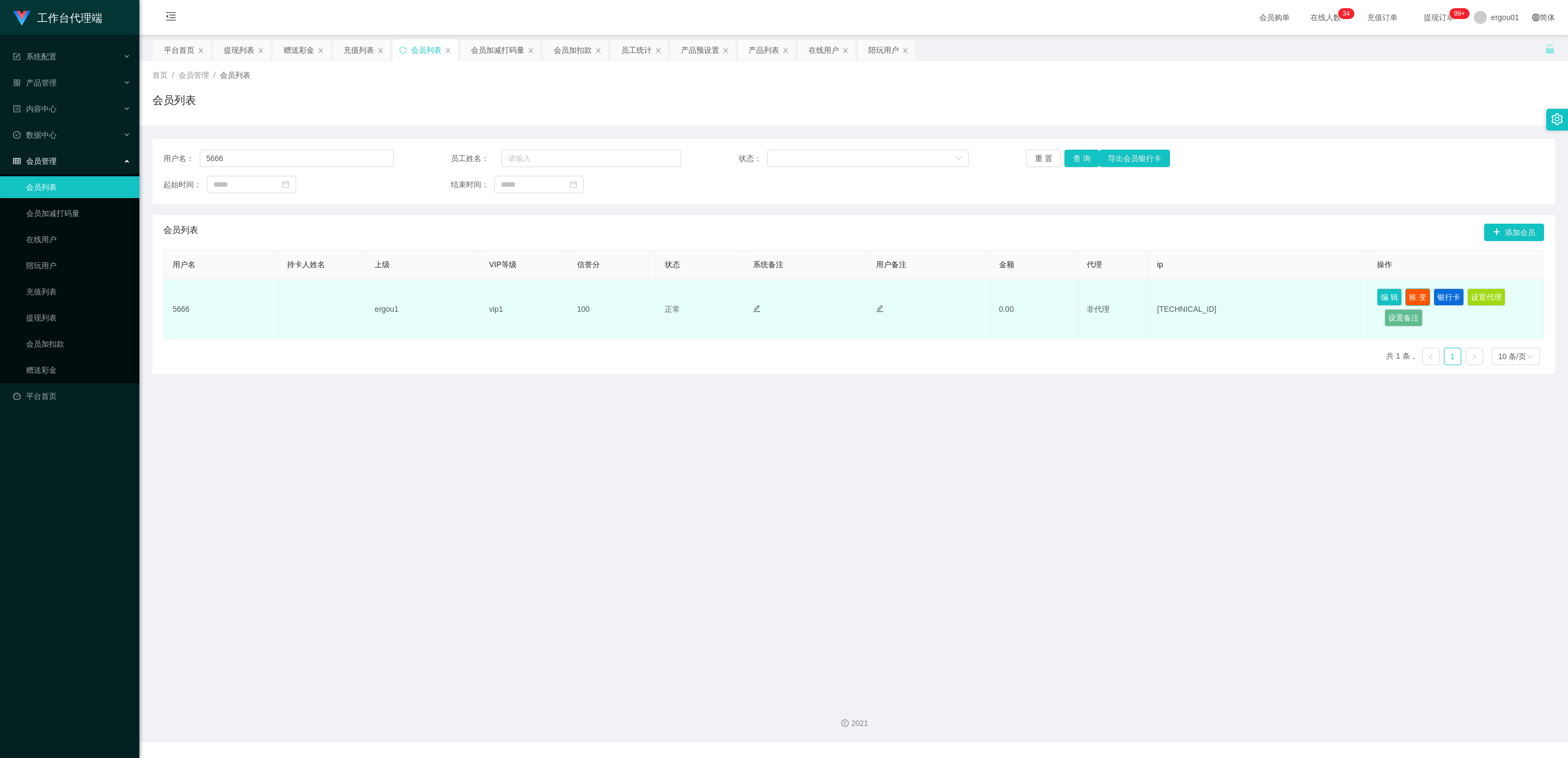
click at [1413, 296] on button "账 变" at bounding box center [1417, 298] width 25 height 18
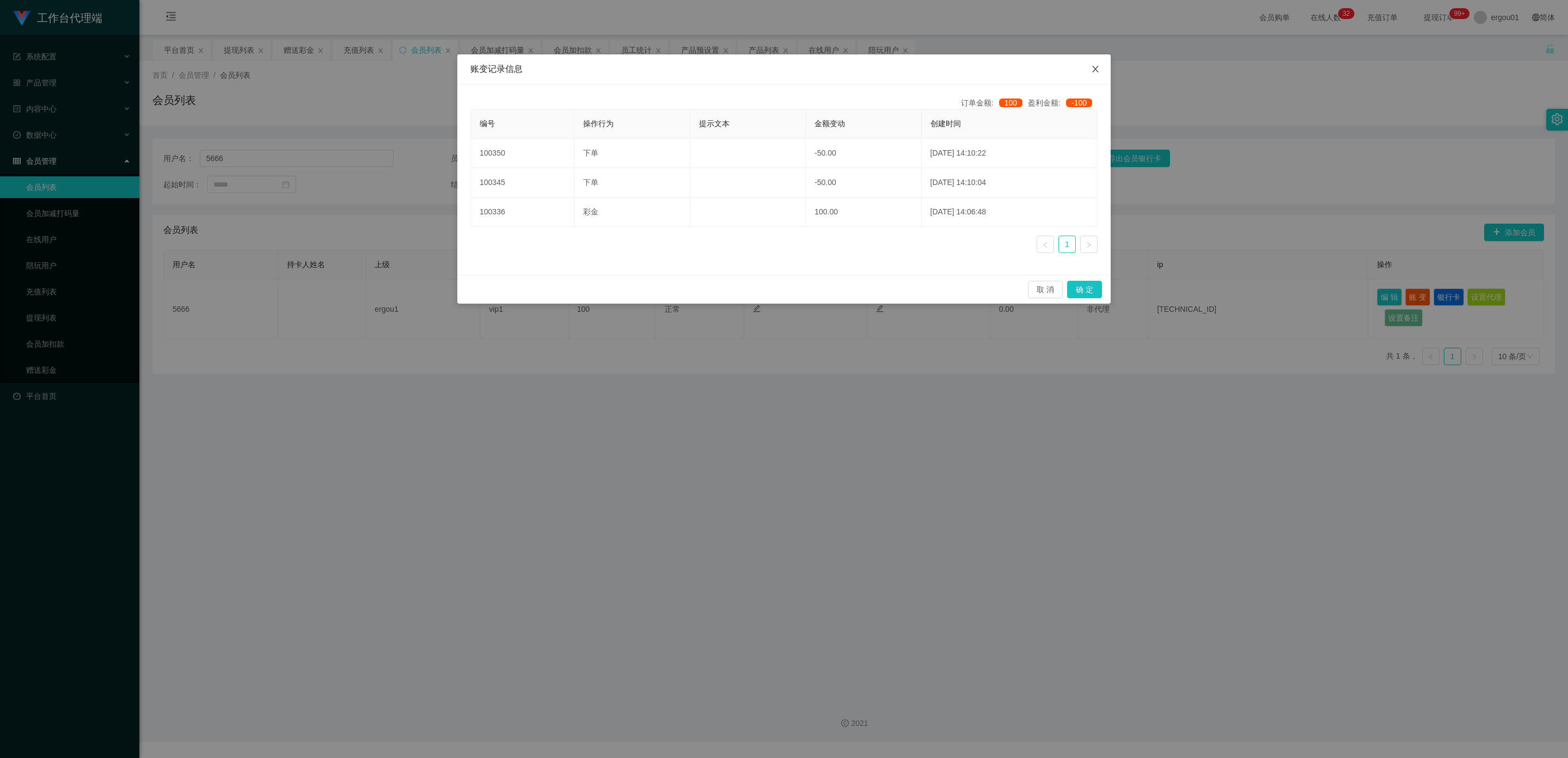
click at [1100, 69] on span "Close" at bounding box center [1096, 70] width 30 height 30
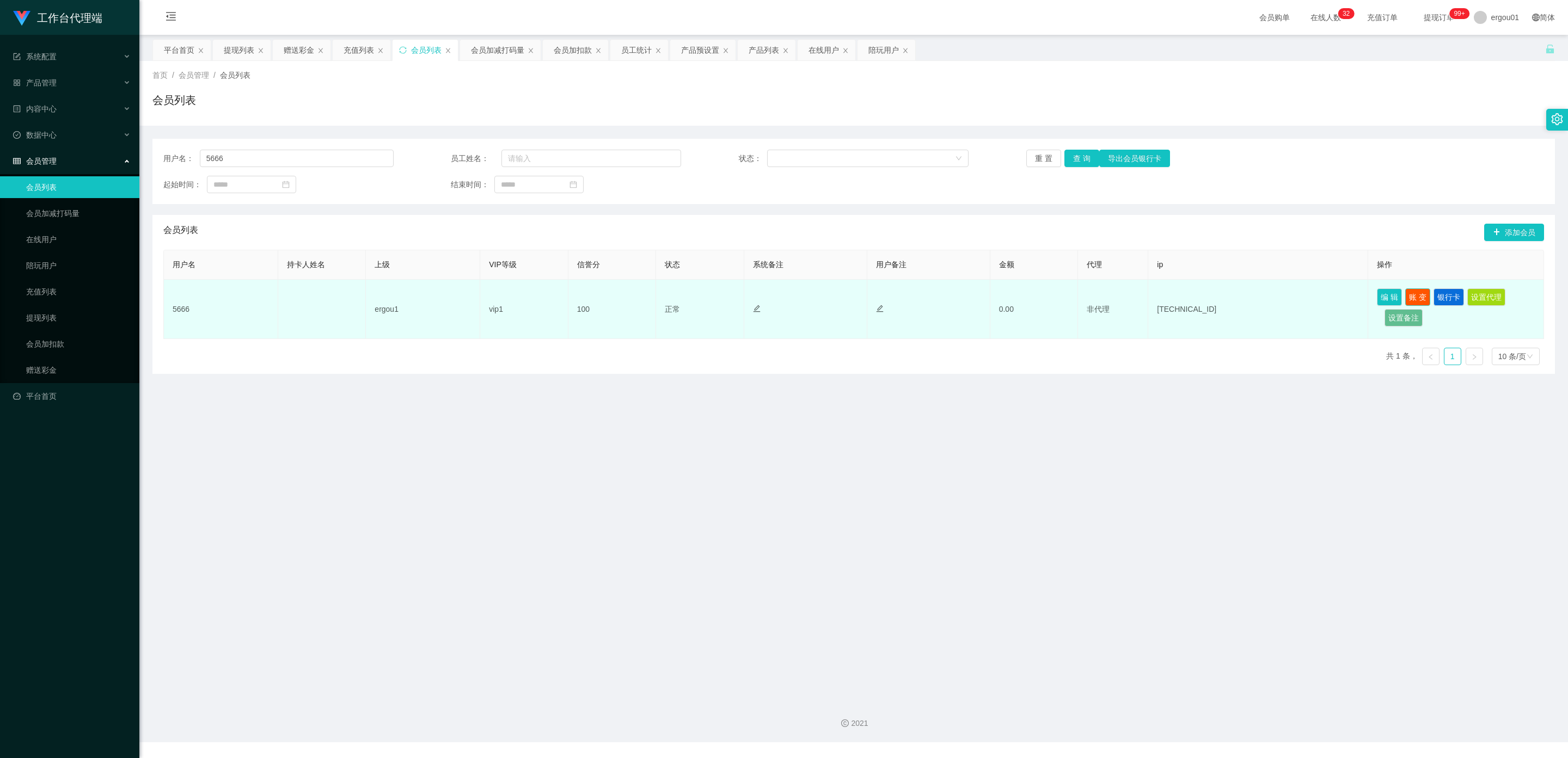
click at [1416, 292] on button "账 变" at bounding box center [1417, 298] width 25 height 18
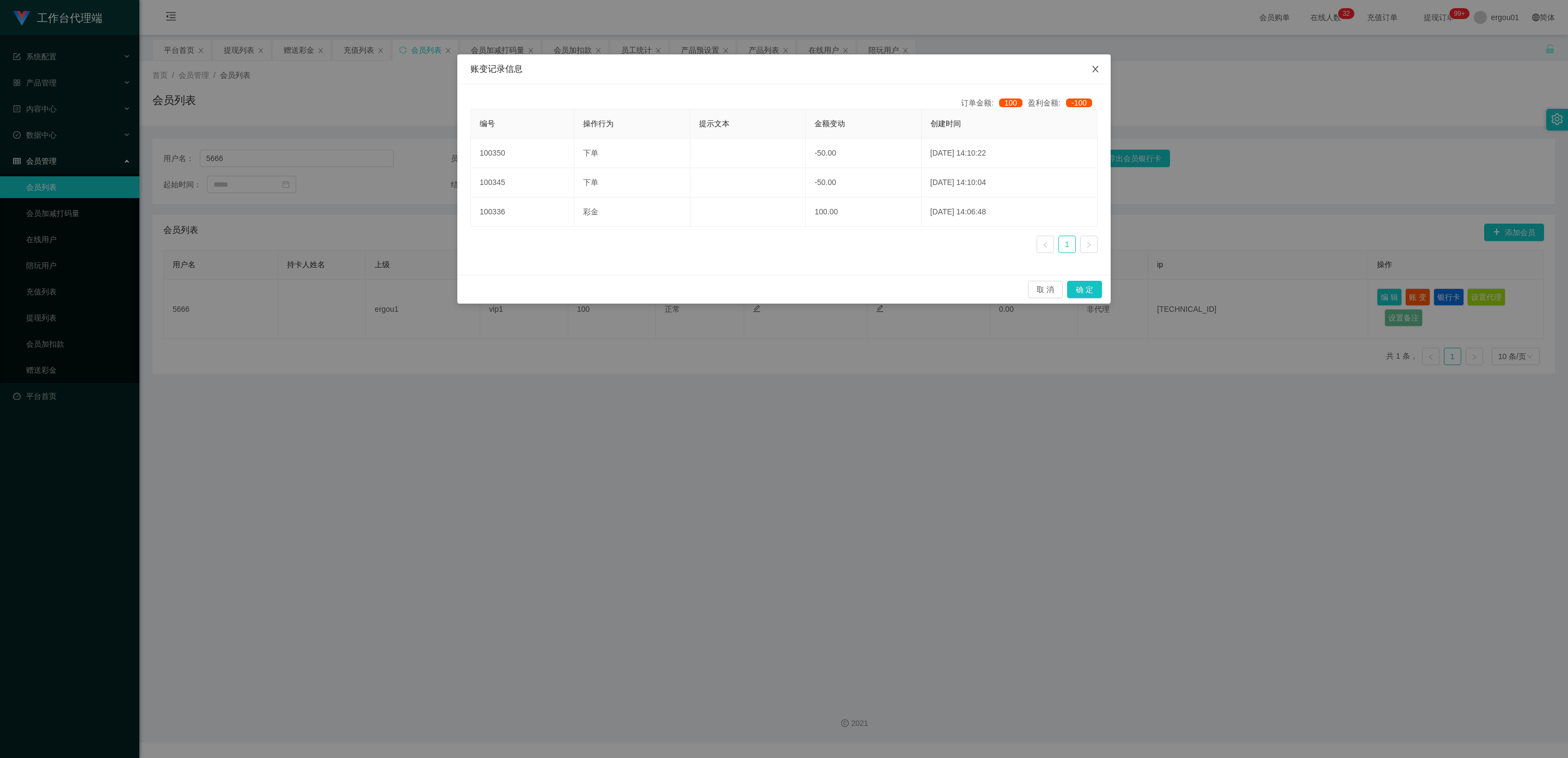
click at [1095, 72] on icon "图标: close" at bounding box center [1095, 69] width 9 height 9
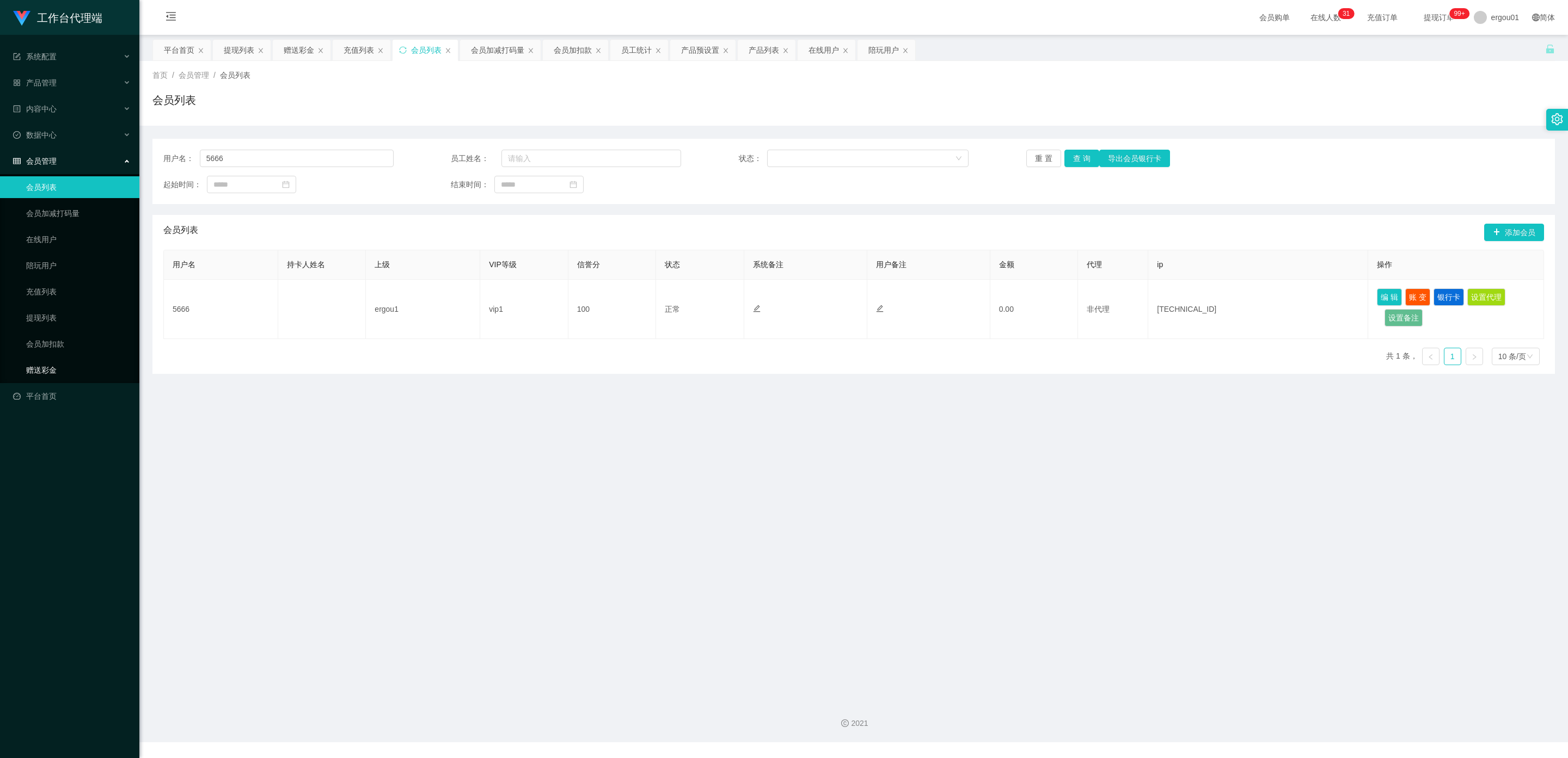
click at [43, 359] on link "赠送彩金" at bounding box center [79, 370] width 104 height 22
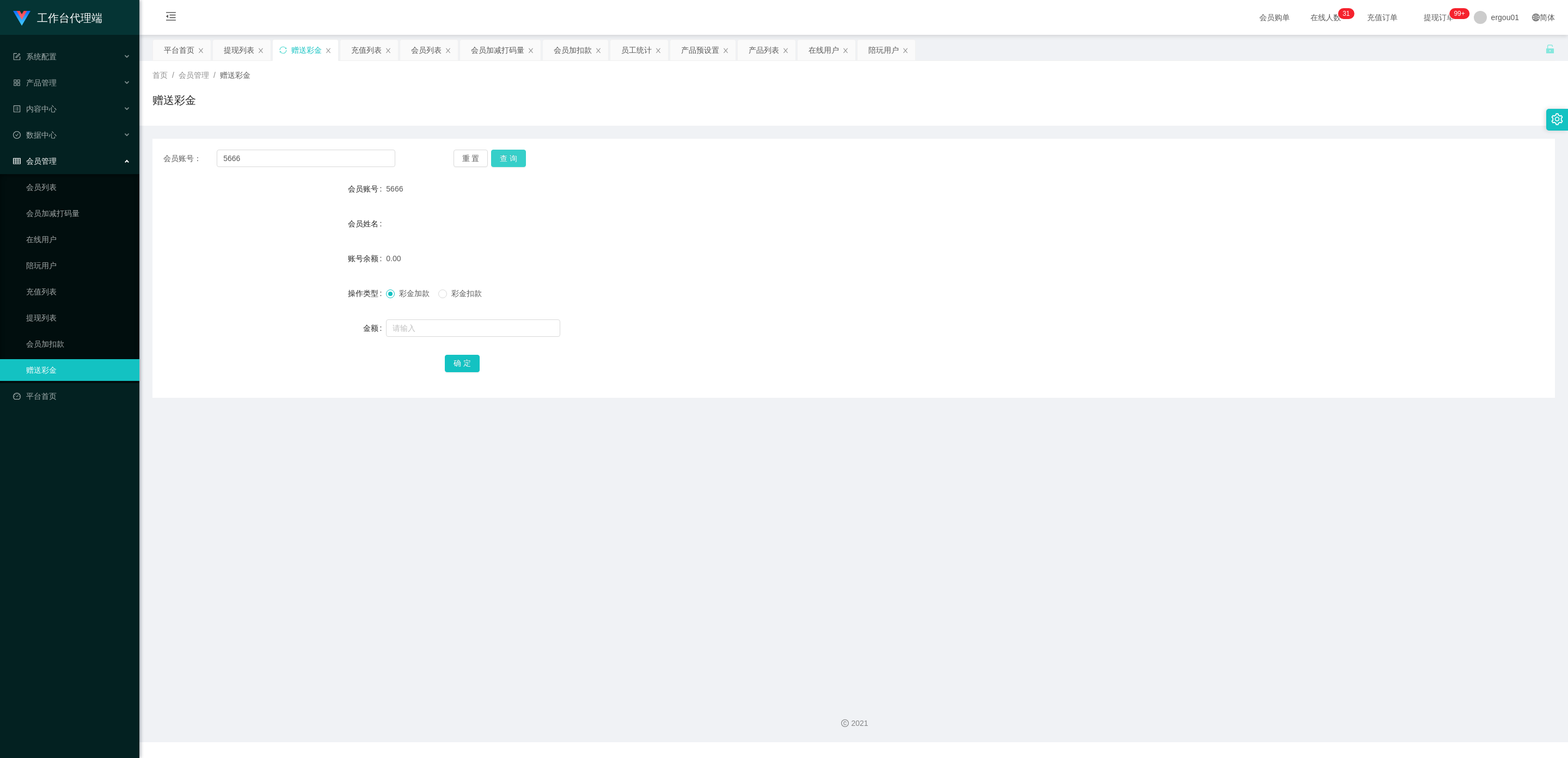
click at [514, 159] on button "查 询" at bounding box center [508, 159] width 34 height 18
drag, startPoint x: 419, startPoint y: 334, endPoint x: 427, endPoint y: 332, distance: 8.2
click at [419, 334] on input "text" at bounding box center [472, 328] width 174 height 18
type input "150"
click at [462, 363] on button "确 定" at bounding box center [462, 364] width 34 height 18
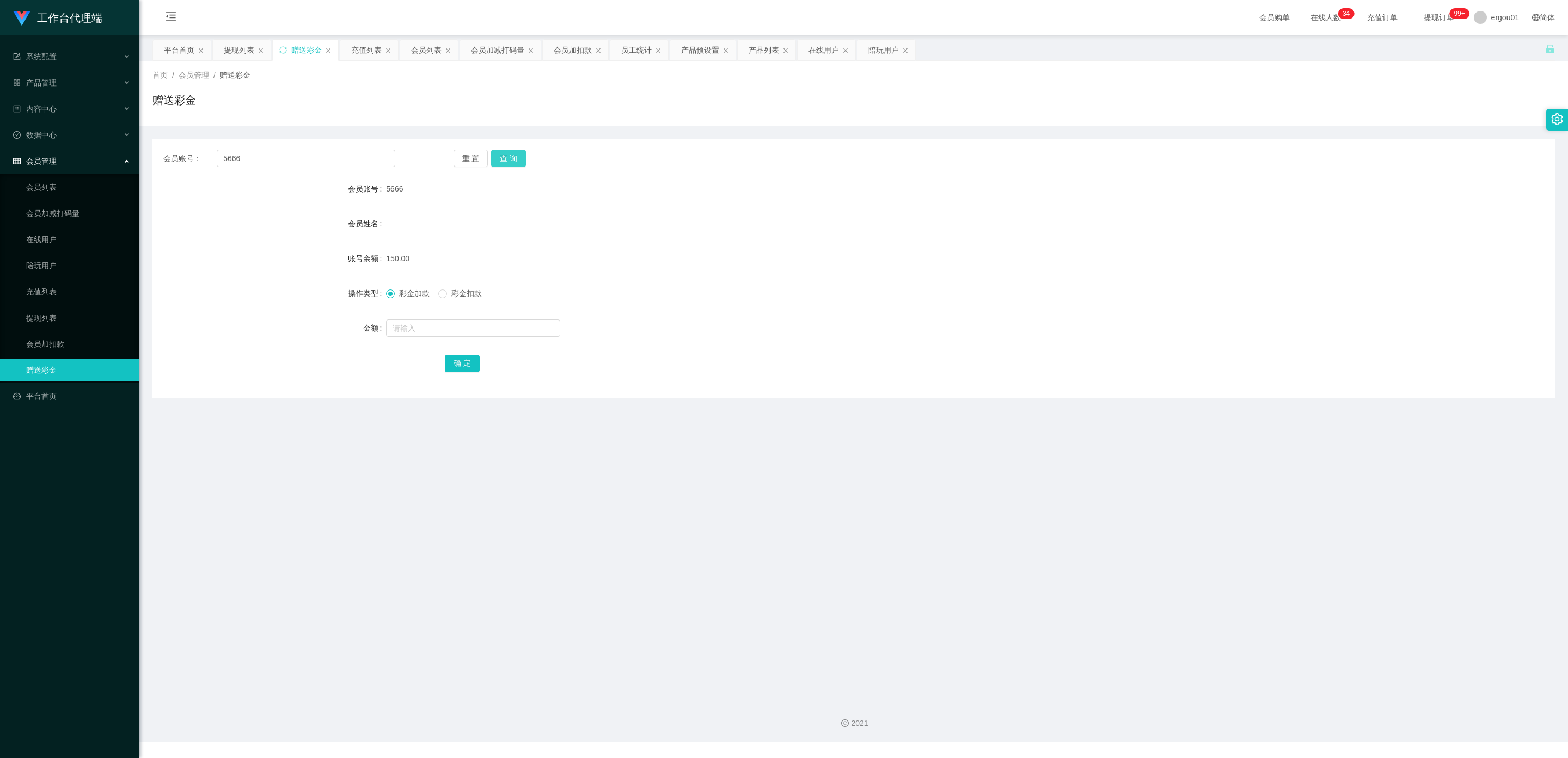
click at [504, 164] on button "查 询" at bounding box center [508, 159] width 34 height 18
click at [909, 51] on icon "图标: close" at bounding box center [906, 51] width 6 height 6
click at [846, 47] on div "在线用户" at bounding box center [826, 51] width 58 height 21
click at [787, 48] on icon "图标: close" at bounding box center [785, 51] width 6 height 6
click at [796, 53] on div "在线用户" at bounding box center [767, 51] width 58 height 21
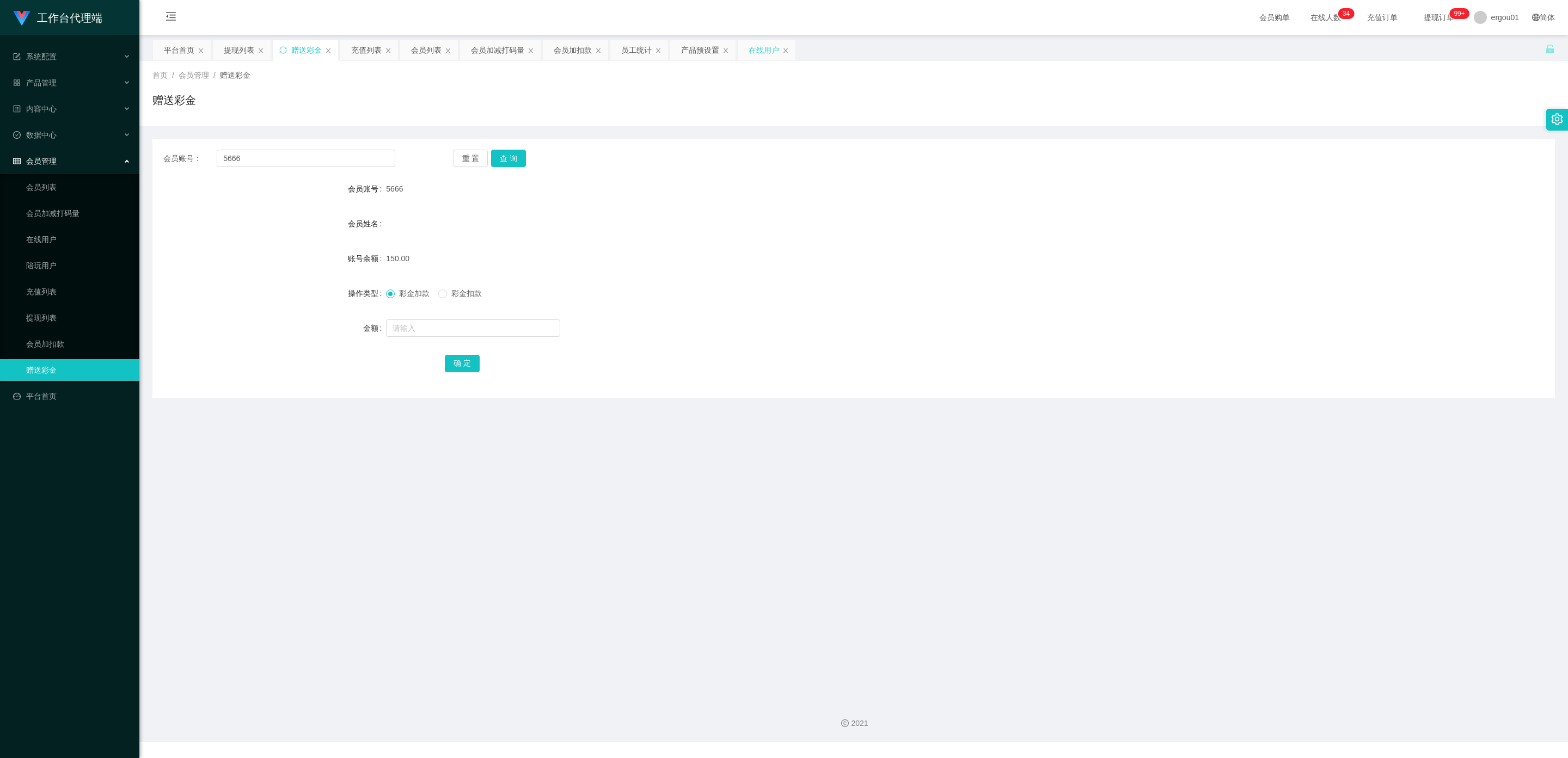
click at [794, 51] on div "在线用户" at bounding box center [767, 51] width 58 height 21
click at [788, 50] on div "在线用户" at bounding box center [767, 51] width 58 height 21
click at [788, 51] on icon "图标: close" at bounding box center [785, 51] width 6 height 6
click at [729, 49] on icon "图标: close" at bounding box center [726, 51] width 6 height 6
click at [662, 49] on icon "图标: close" at bounding box center [658, 51] width 6 height 6
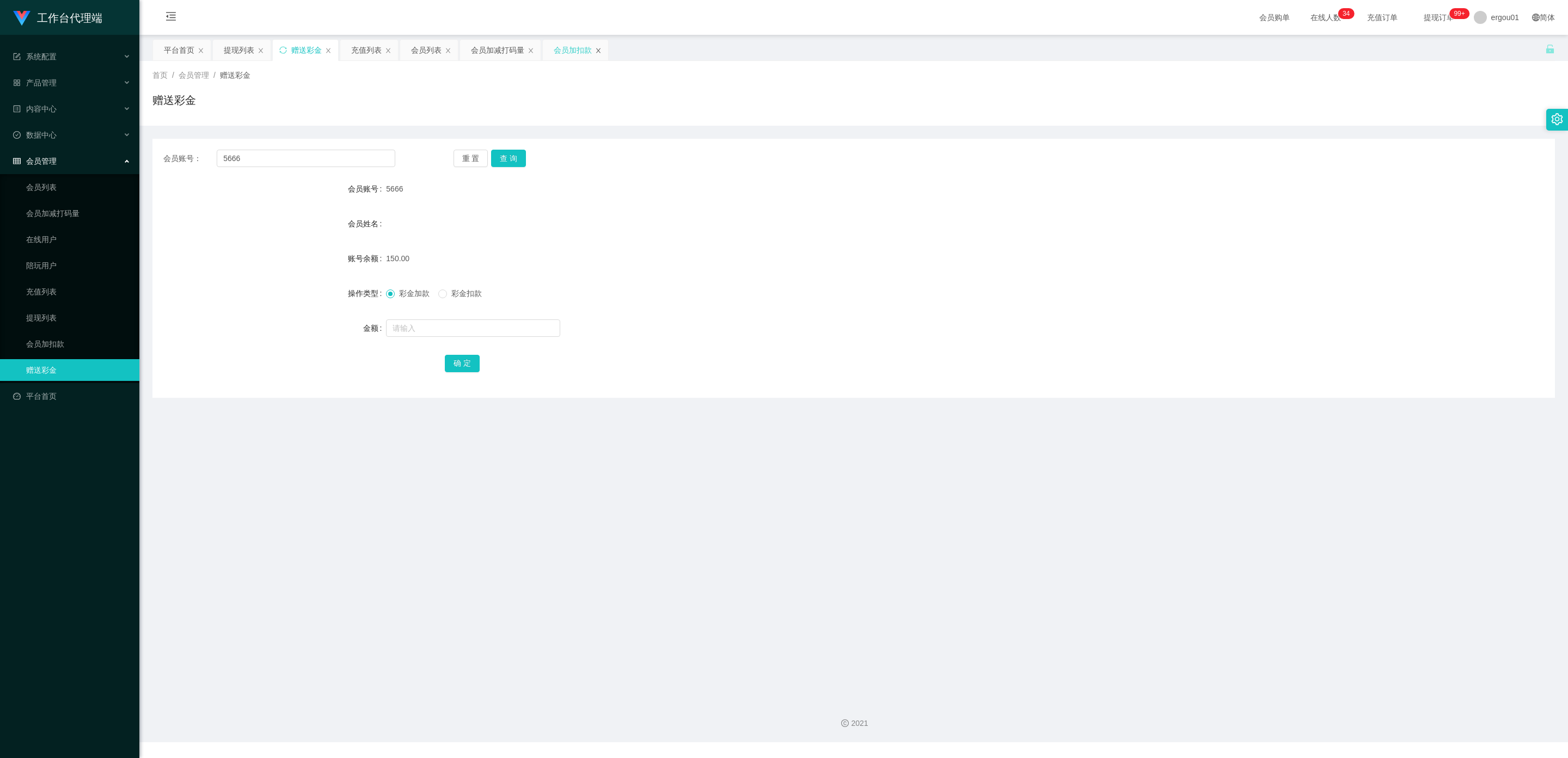
click at [602, 52] on icon "图标: close" at bounding box center [598, 51] width 6 height 6
click at [531, 46] on div "会员加减打码量" at bounding box center [500, 51] width 80 height 21
click at [536, 43] on div "会员加减打码量" at bounding box center [500, 51] width 80 height 21
click at [539, 49] on div "会员加减打码量" at bounding box center [500, 51] width 80 height 21
click at [534, 51] on icon "图标: close" at bounding box center [531, 51] width 6 height 6
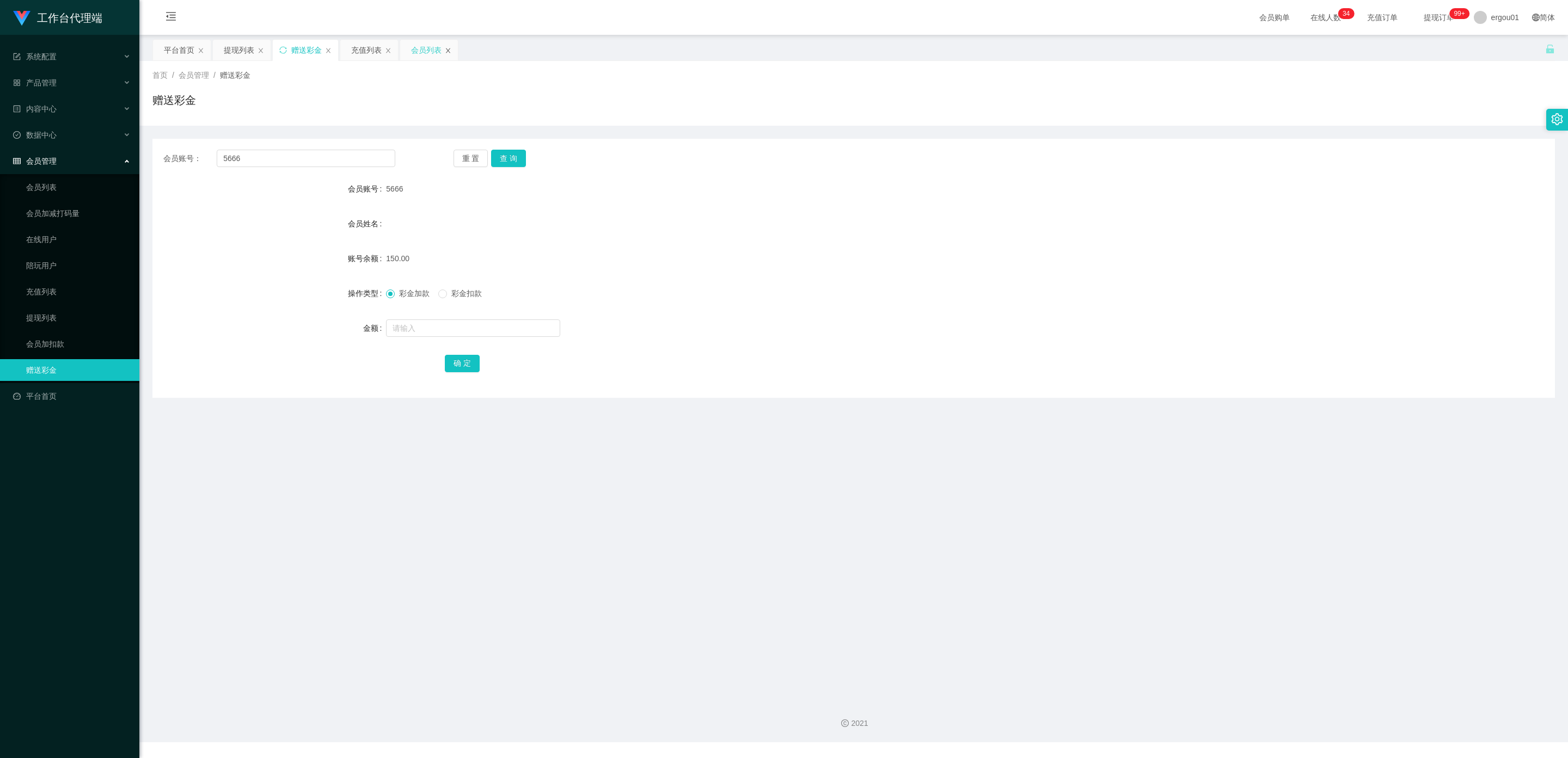
click at [452, 47] on icon "图标: close" at bounding box center [448, 51] width 6 height 6
click at [391, 53] on icon "图标: close" at bounding box center [388, 51] width 6 height 6
drag, startPoint x: 296, startPoint y: 51, endPoint x: 273, endPoint y: 51, distance: 23.0
click at [296, 50] on div "赠送彩金" at bounding box center [306, 51] width 30 height 21
click at [254, 48] on div "提现列表" at bounding box center [239, 51] width 30 height 21
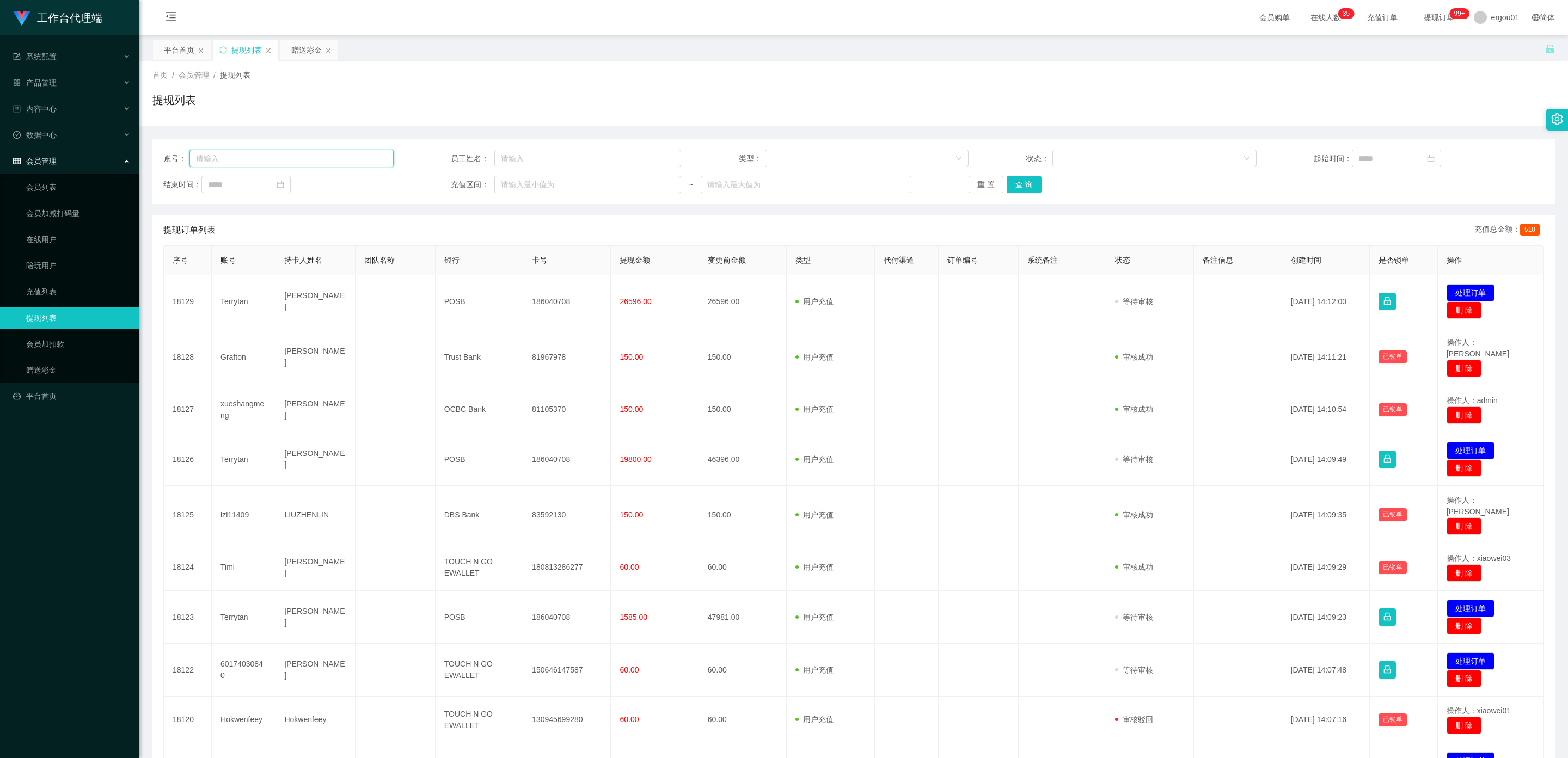
click at [245, 155] on input "text" at bounding box center [291, 159] width 205 height 18
type input "5666"
click at [1024, 176] on button "查 询" at bounding box center [1023, 184] width 34 height 18
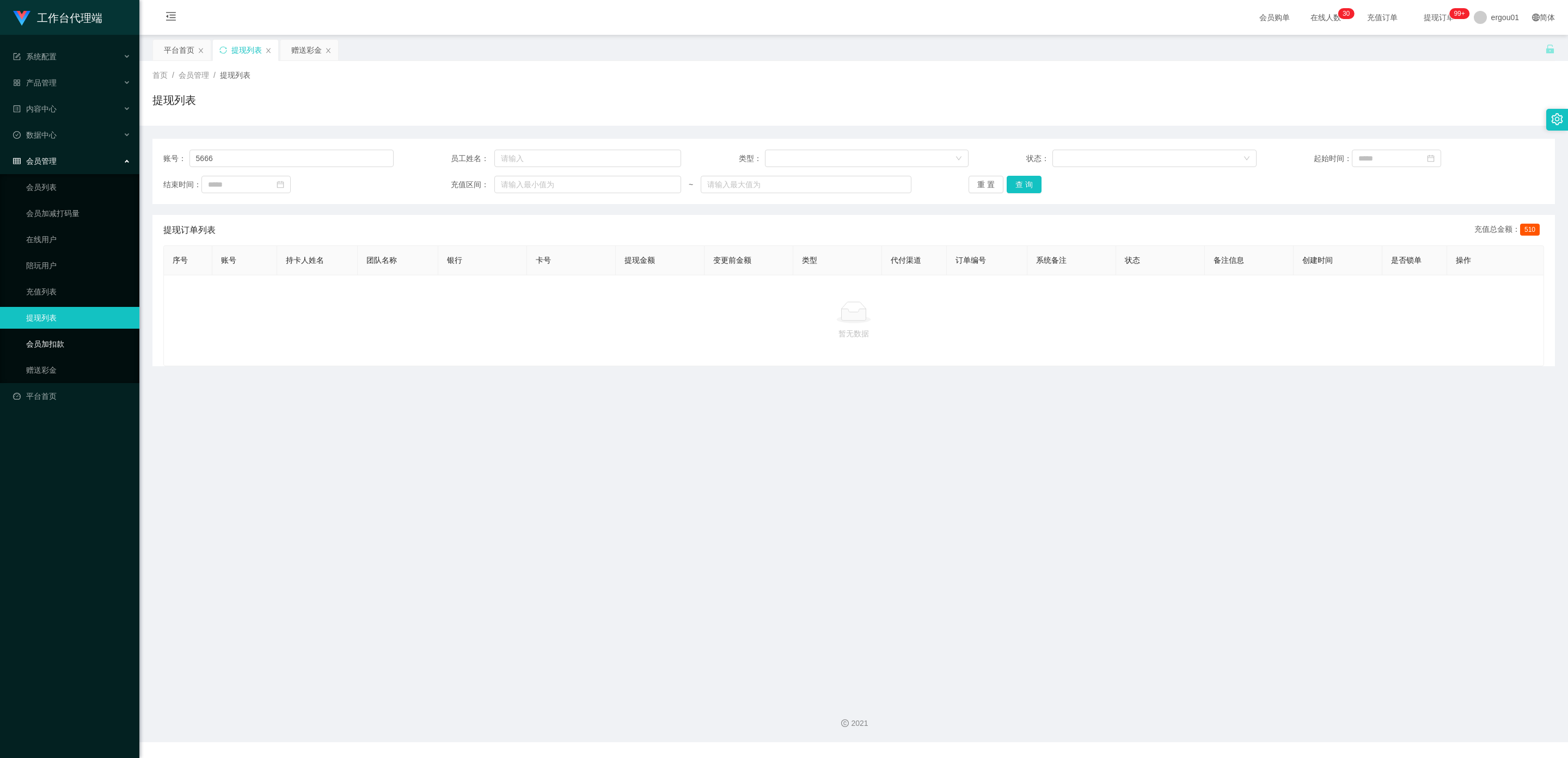
click at [66, 333] on link "会员加扣款" at bounding box center [79, 343] width 104 height 22
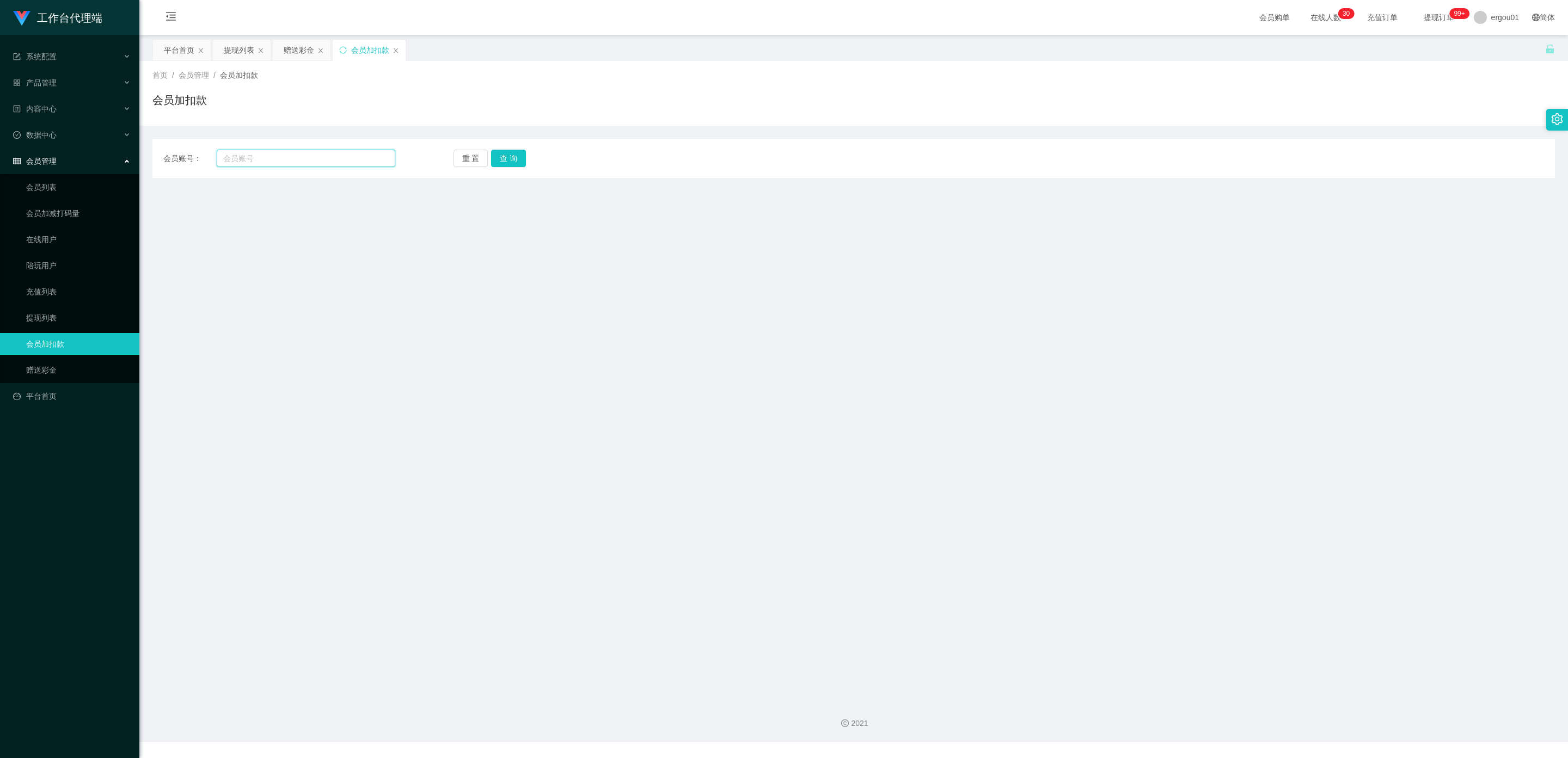
click at [261, 156] on input "text" at bounding box center [306, 159] width 179 height 18
type input "5666"
drag, startPoint x: 501, startPoint y: 155, endPoint x: 500, endPoint y: 162, distance: 7.1
click at [501, 155] on button "查 询" at bounding box center [508, 159] width 34 height 18
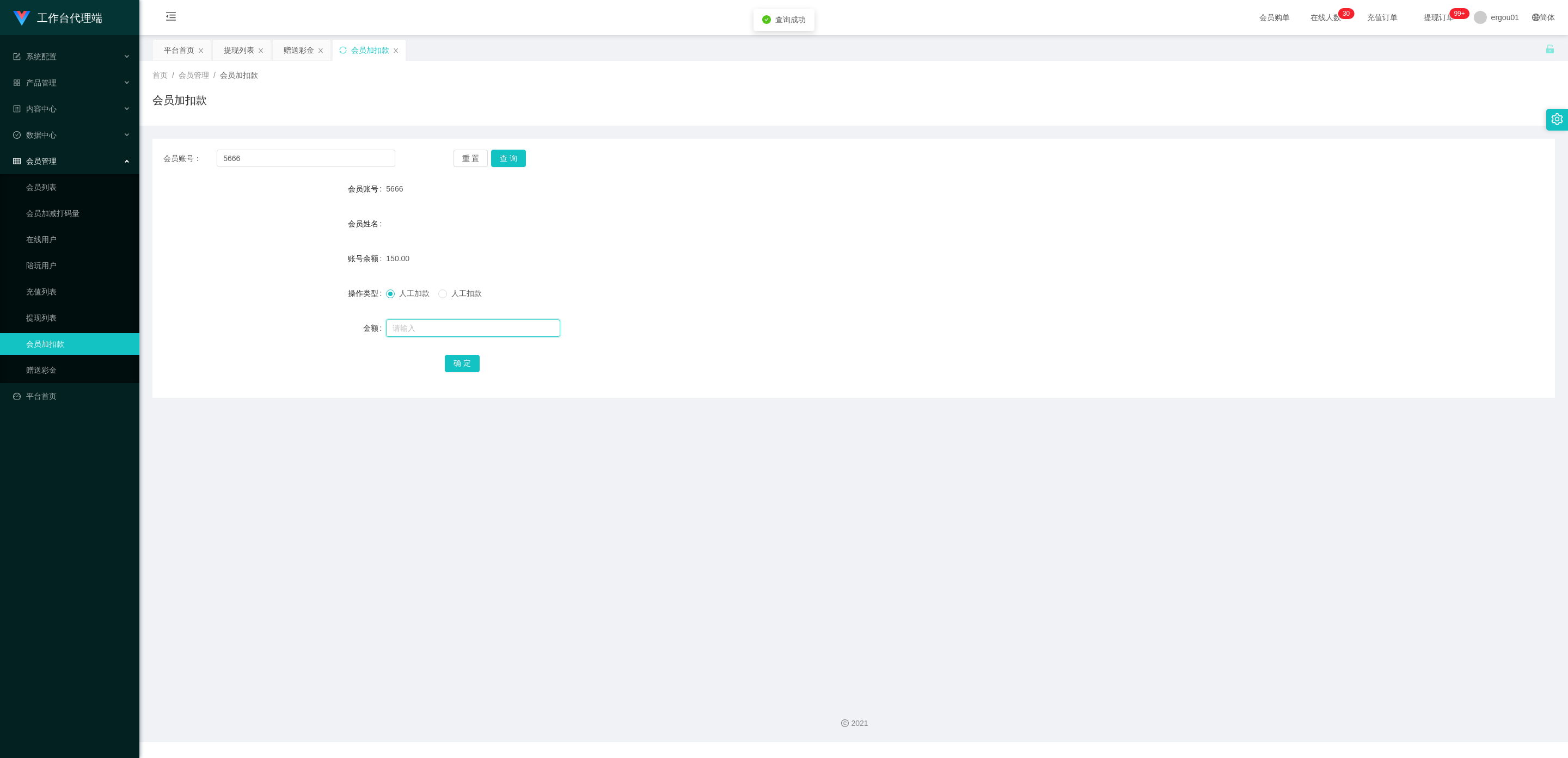
click at [420, 326] on input "text" at bounding box center [472, 328] width 174 height 18
type input "150"
click at [447, 290] on span at bounding box center [442, 294] width 9 height 9
click at [462, 367] on button "确 定" at bounding box center [462, 364] width 34 height 18
